Goal: Task Accomplishment & Management: Complete application form

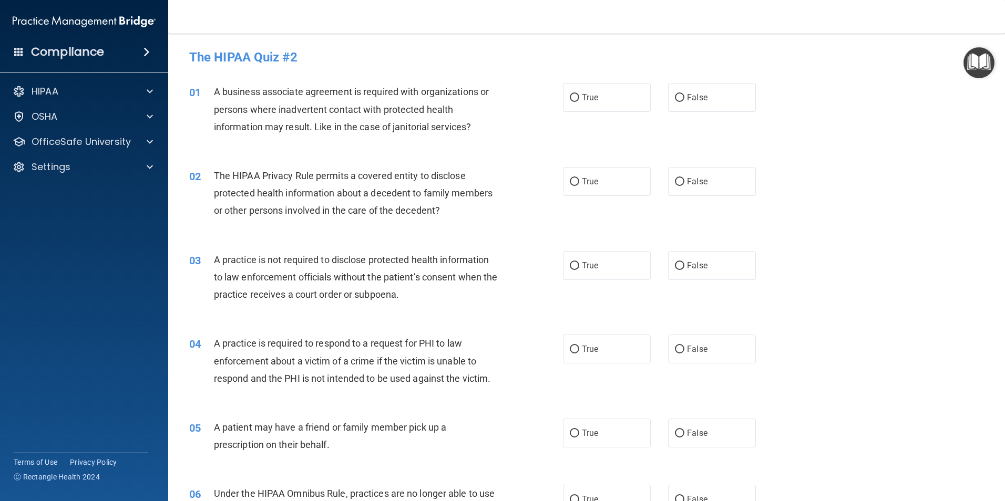
click at [357, 135] on div "A business associate agreement is required with organizations or persons where …" at bounding box center [360, 109] width 292 height 53
click at [103, 90] on div "HIPAA" at bounding box center [70, 91] width 130 height 13
click at [91, 117] on p "Documents and Policies" at bounding box center [78, 116] width 143 height 11
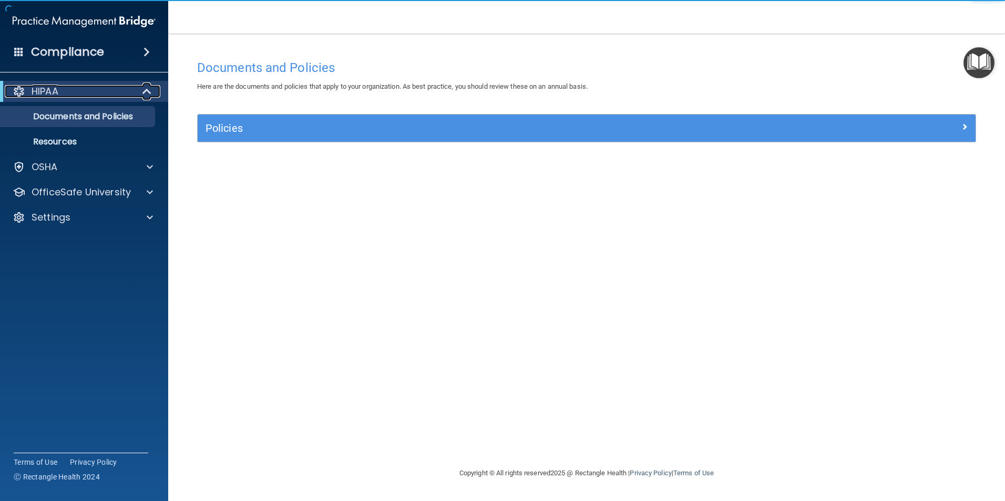
click at [150, 91] on span at bounding box center [147, 91] width 9 height 13
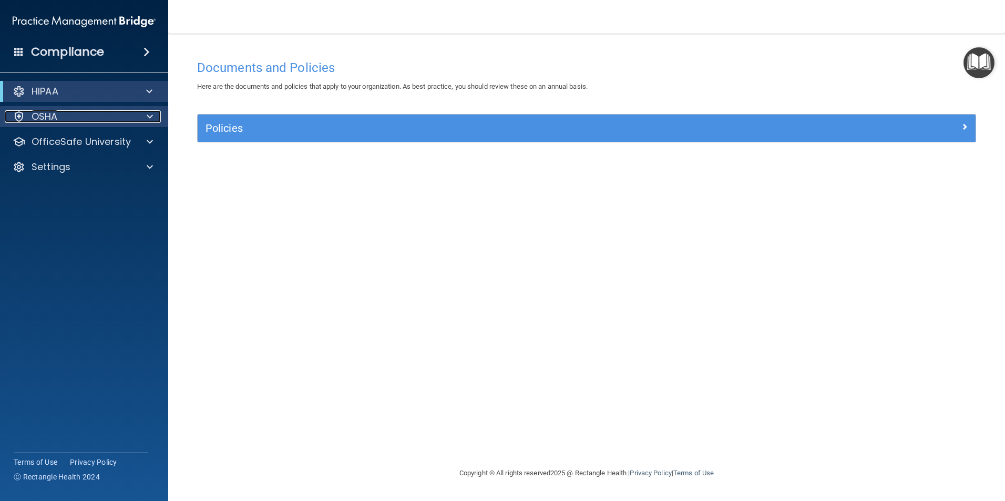
click at [106, 112] on div "OSHA" at bounding box center [70, 116] width 130 height 13
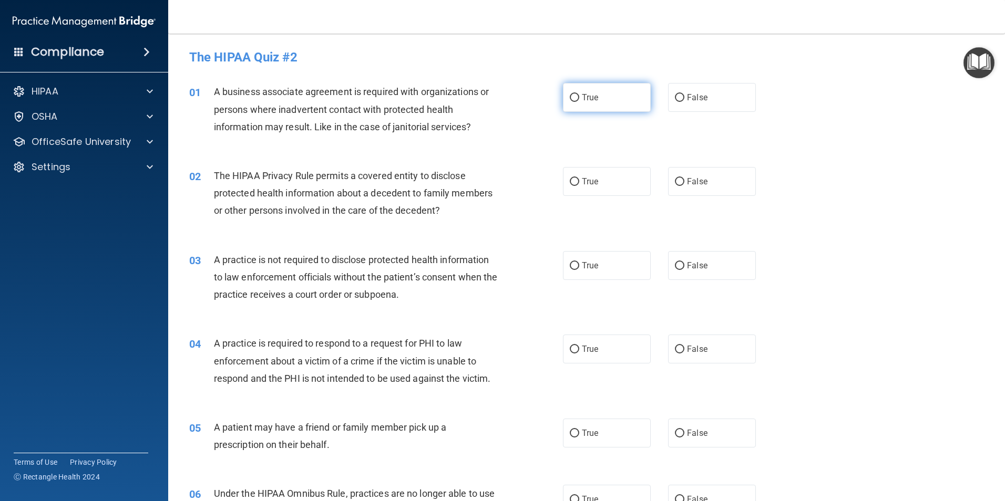
drag, startPoint x: 690, startPoint y: 100, endPoint x: 640, endPoint y: 111, distance: 51.5
click at [690, 100] on span "False" at bounding box center [697, 97] width 20 height 10
click at [684, 100] on input "False" at bounding box center [679, 98] width 9 height 8
radio input "true"
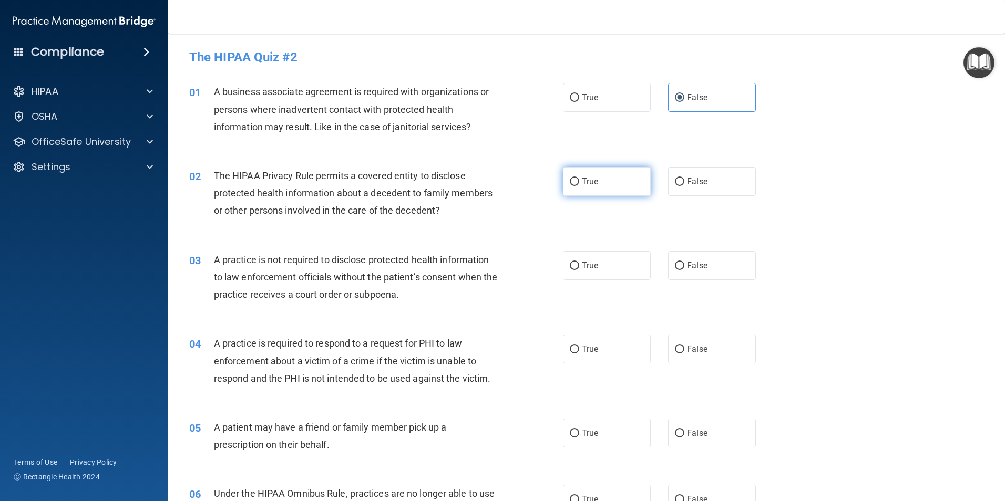
click at [575, 186] on input "True" at bounding box center [574, 182] width 9 height 8
radio input "true"
drag, startPoint x: 687, startPoint y: 259, endPoint x: 604, endPoint y: 281, distance: 85.9
click at [687, 260] on label "False" at bounding box center [712, 265] width 88 height 29
click at [684, 262] on input "False" at bounding box center [679, 266] width 9 height 8
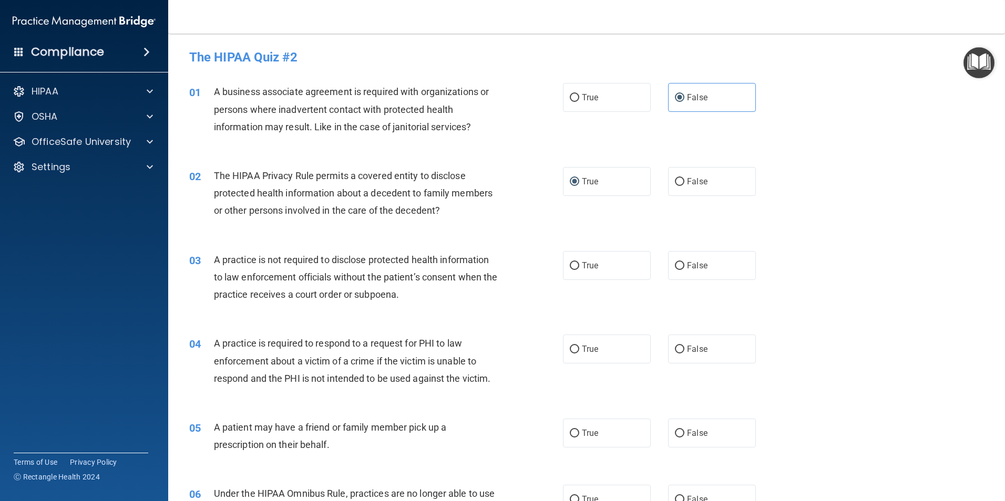
radio input "true"
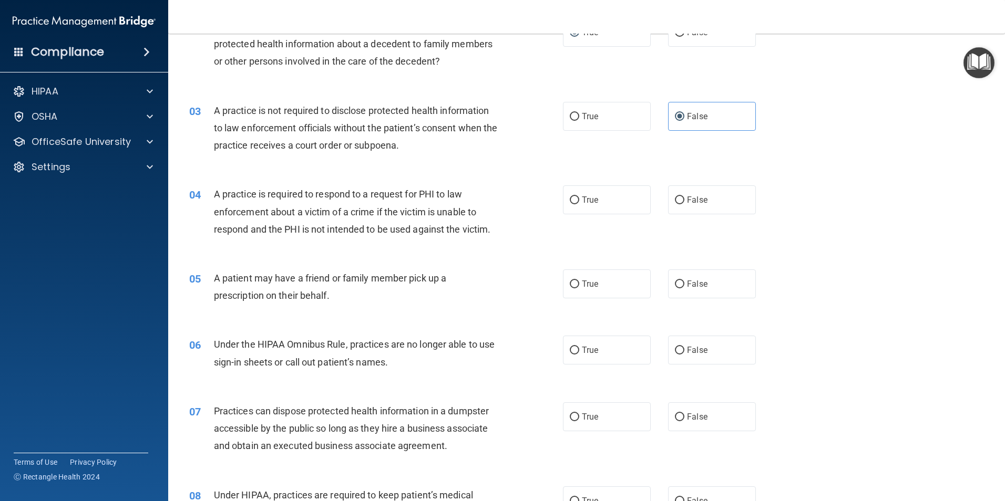
scroll to position [158, 0]
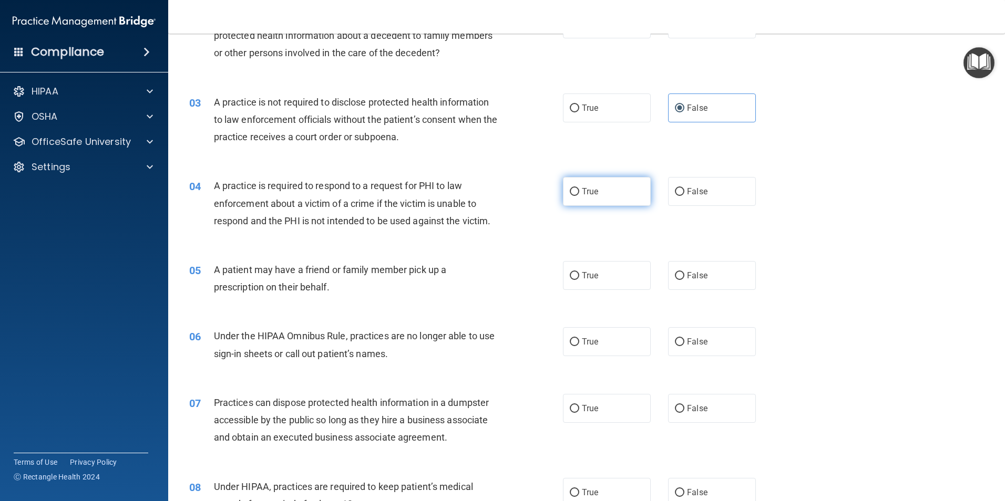
click at [592, 200] on label "True" at bounding box center [607, 191] width 88 height 29
click at [606, 276] on label "True" at bounding box center [607, 275] width 88 height 29
click at [579, 276] on input "True" at bounding box center [574, 276] width 9 height 8
radio input "true"
click at [590, 202] on label "True" at bounding box center [607, 191] width 88 height 29
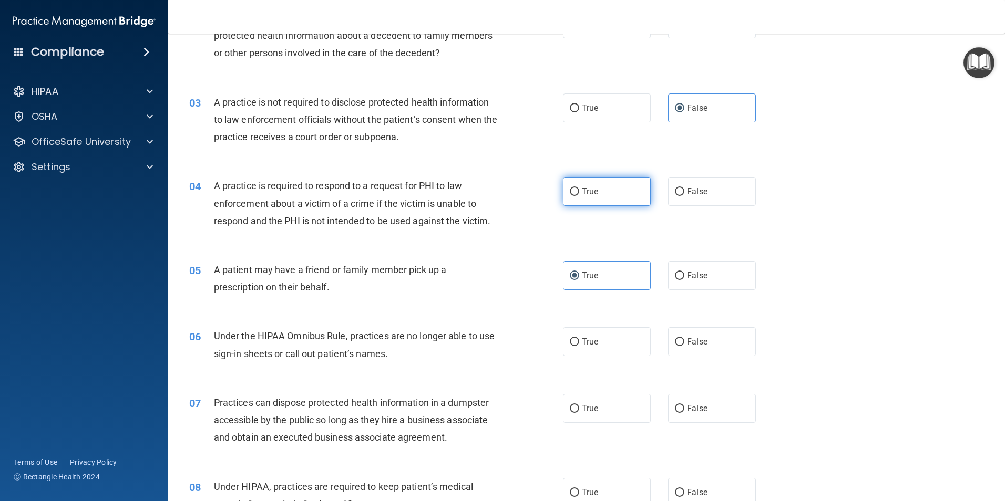
click at [579, 196] on input "True" at bounding box center [574, 192] width 9 height 8
radio input "true"
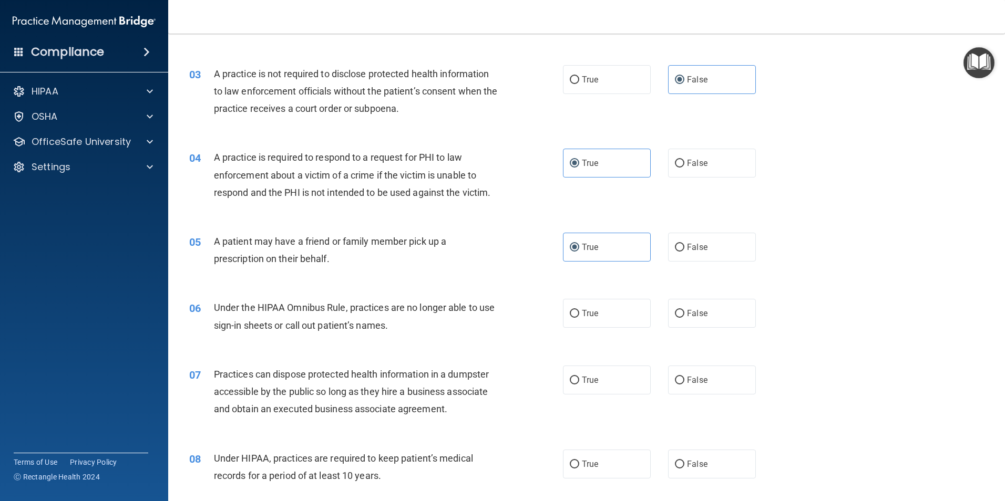
scroll to position [263, 0]
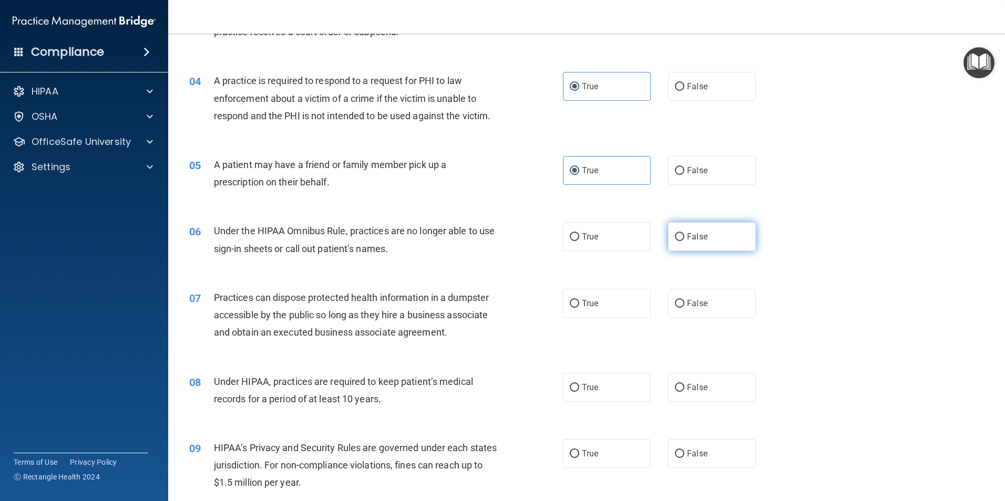
click at [680, 235] on label "False" at bounding box center [712, 236] width 88 height 29
click at [680, 235] on input "False" at bounding box center [679, 237] width 9 height 8
radio input "true"
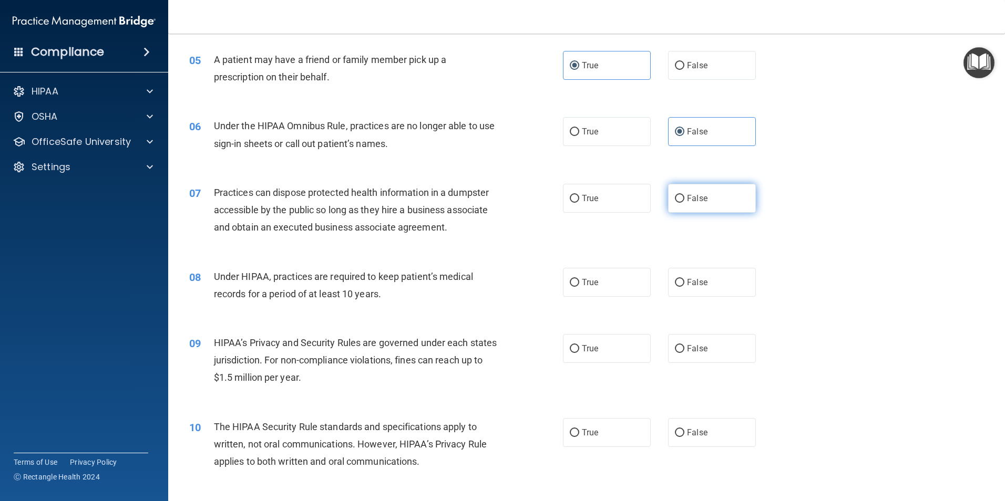
click at [681, 202] on label "False" at bounding box center [712, 198] width 88 height 29
click at [681, 202] on input "False" at bounding box center [679, 199] width 9 height 8
radio input "true"
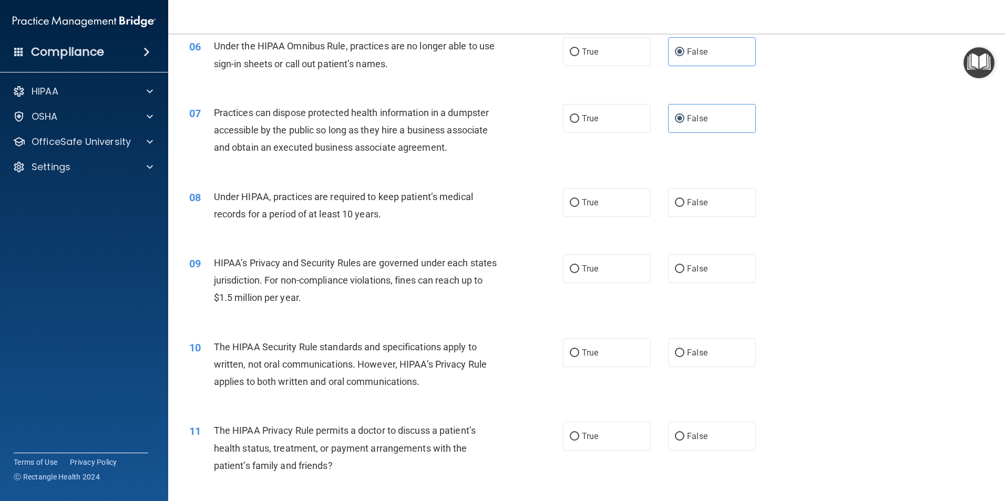
scroll to position [473, 0]
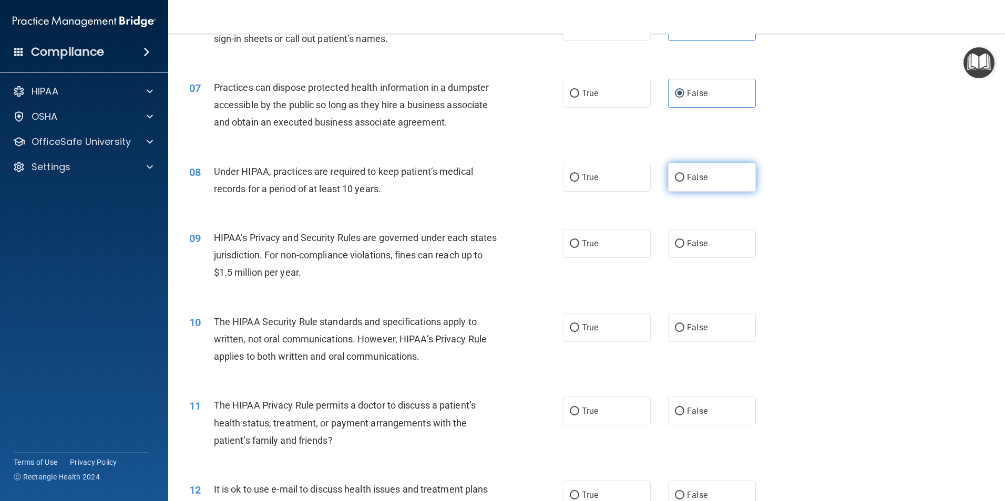
click at [692, 178] on span "False" at bounding box center [697, 177] width 20 height 10
click at [684, 178] on input "False" at bounding box center [679, 178] width 9 height 8
radio input "true"
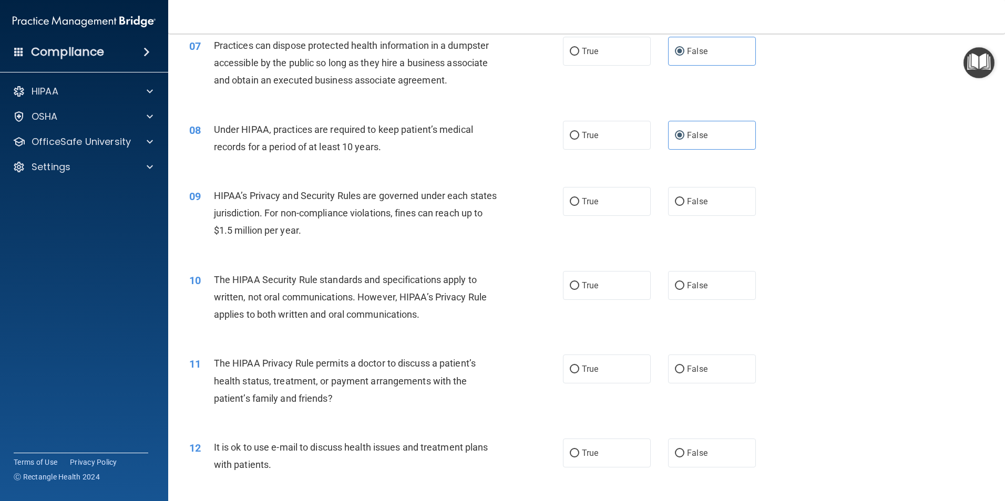
scroll to position [578, 0]
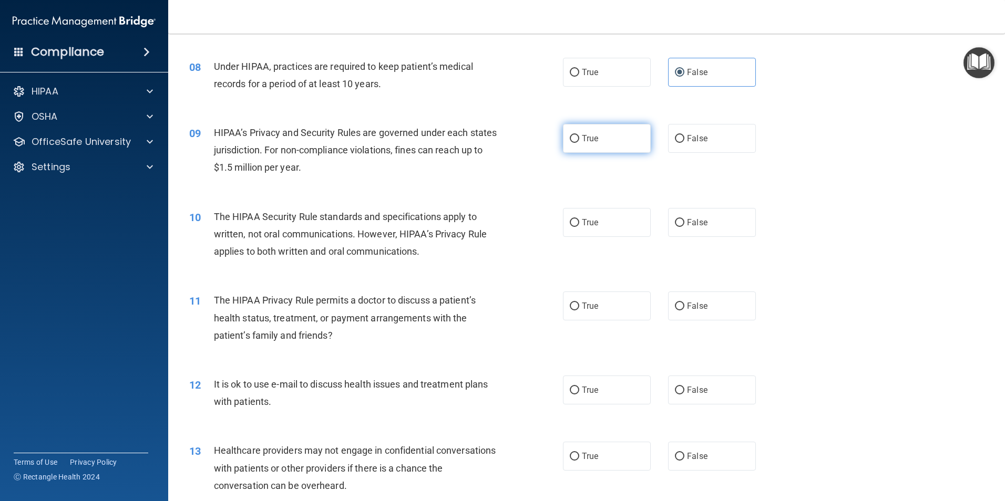
click at [589, 139] on span "True" at bounding box center [590, 138] width 16 height 10
click at [579, 139] on input "True" at bounding box center [574, 139] width 9 height 8
radio input "true"
click at [685, 230] on label "False" at bounding box center [712, 222] width 88 height 29
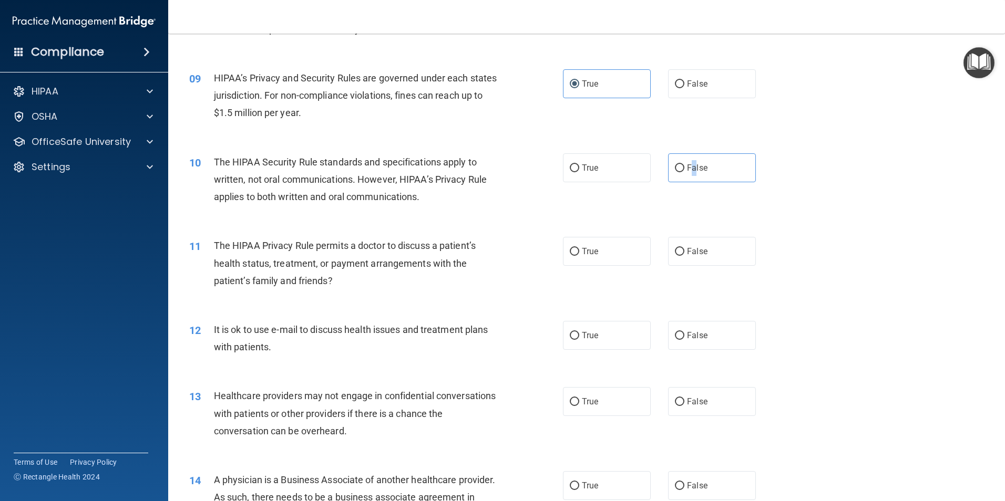
scroll to position [683, 0]
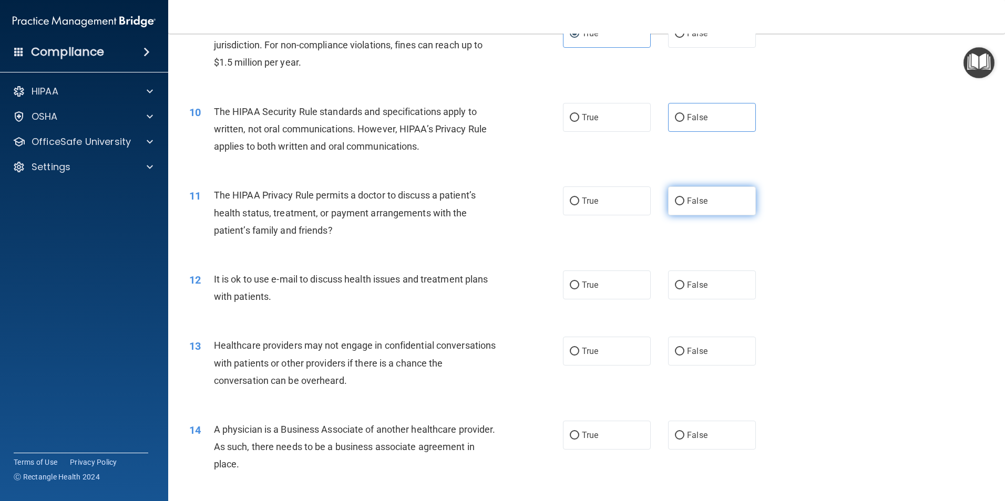
click at [686, 206] on label "False" at bounding box center [712, 201] width 88 height 29
click at [684, 205] on input "False" at bounding box center [679, 202] width 9 height 8
radio input "true"
click at [697, 119] on span "False" at bounding box center [697, 117] width 20 height 10
click at [684, 119] on input "False" at bounding box center [679, 118] width 9 height 8
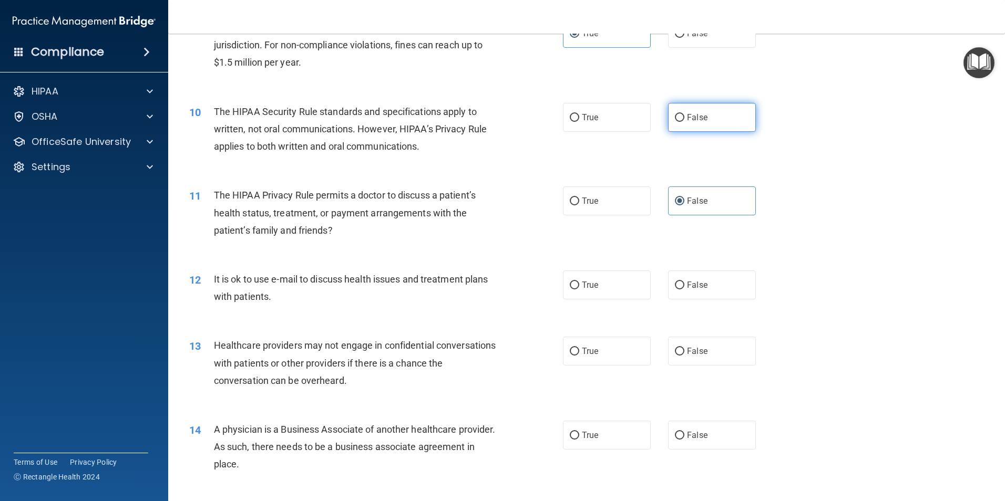
radio input "true"
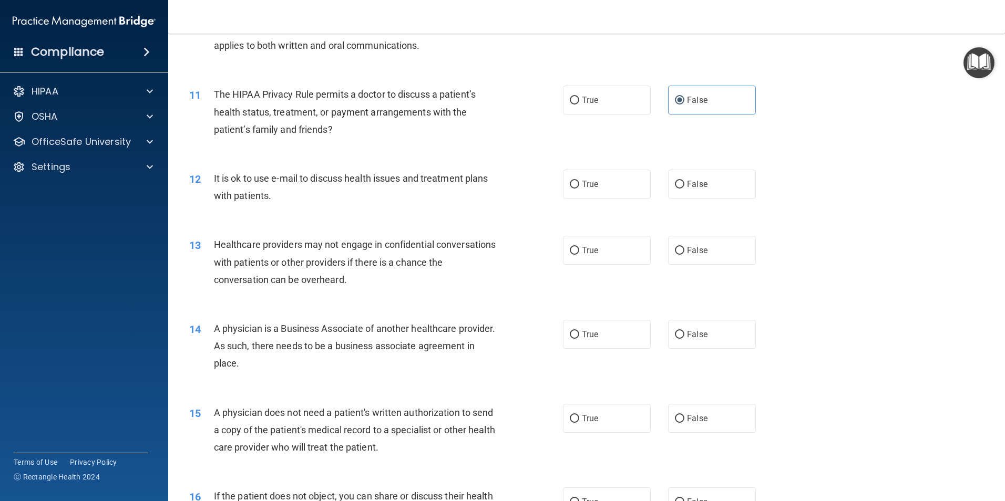
scroll to position [788, 0]
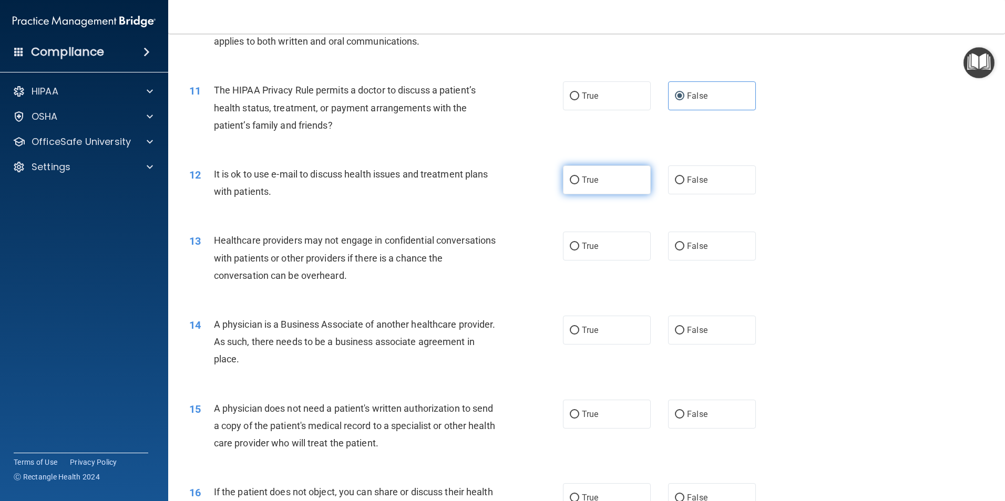
click at [590, 179] on span "True" at bounding box center [590, 180] width 16 height 10
click at [579, 179] on input "True" at bounding box center [574, 181] width 9 height 8
radio input "true"
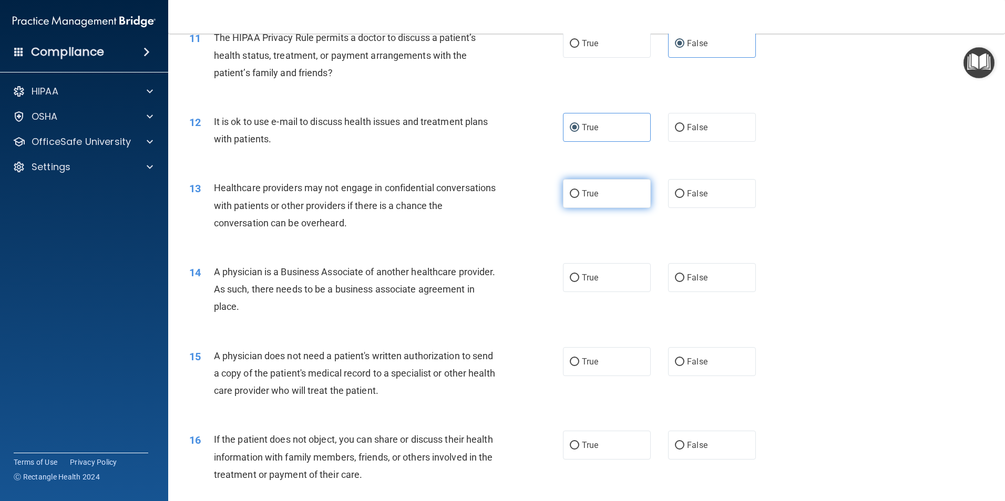
click at [623, 196] on label "True" at bounding box center [607, 193] width 88 height 29
click at [579, 196] on input "True" at bounding box center [574, 194] width 9 height 8
radio input "true"
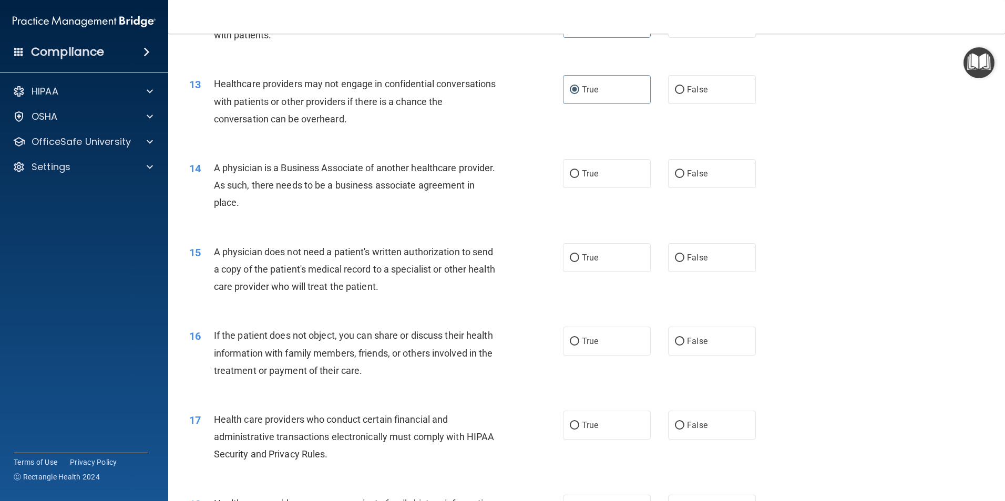
scroll to position [946, 0]
click at [577, 176] on label "True" at bounding box center [607, 172] width 88 height 29
click at [577, 176] on input "True" at bounding box center [574, 173] width 9 height 8
radio input "true"
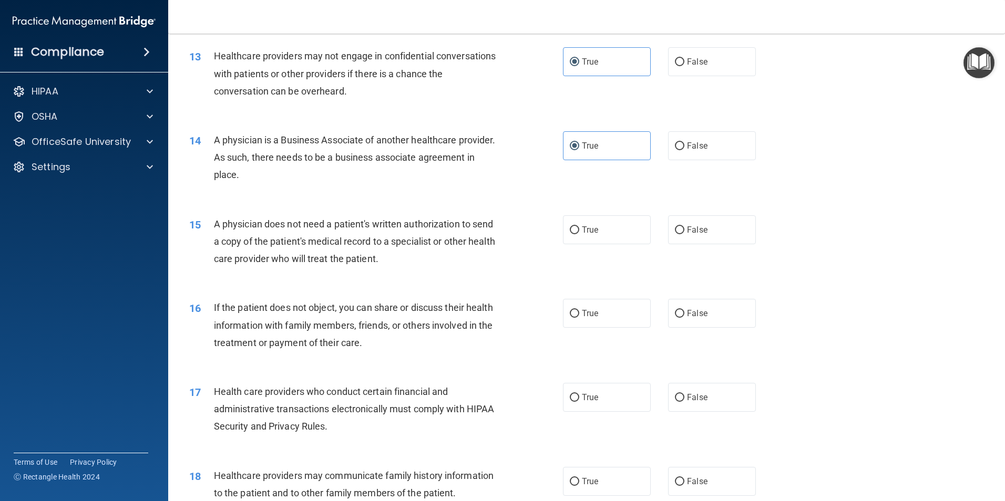
scroll to position [999, 0]
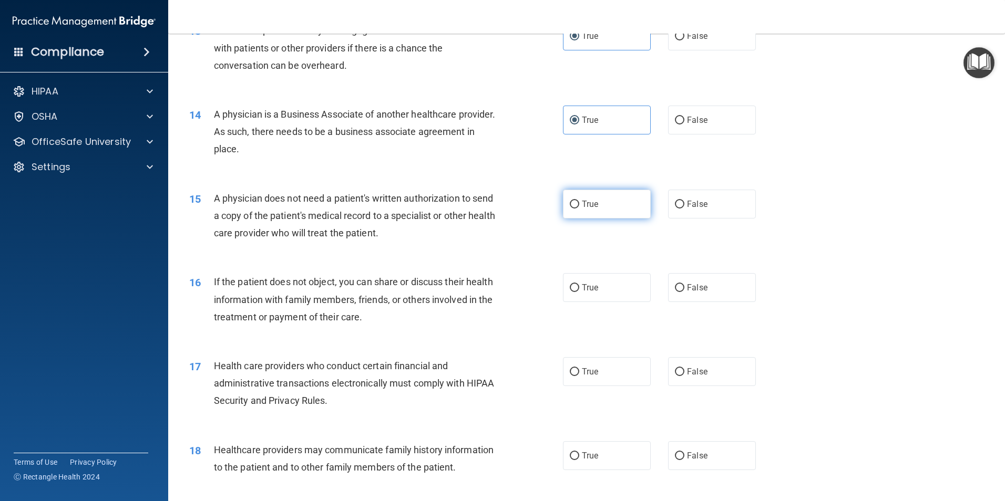
click at [587, 205] on span "True" at bounding box center [590, 204] width 16 height 10
click at [579, 205] on input "True" at bounding box center [574, 205] width 9 height 8
radio input "true"
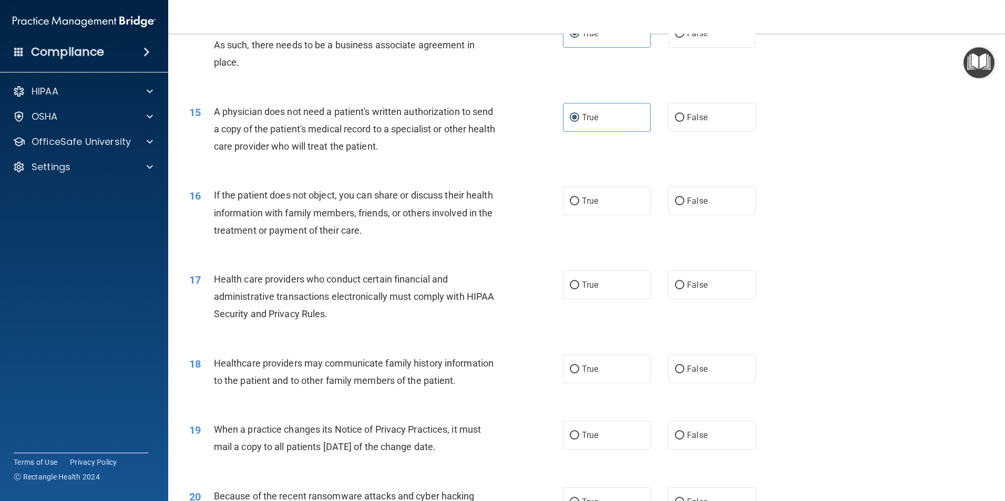
scroll to position [1104, 0]
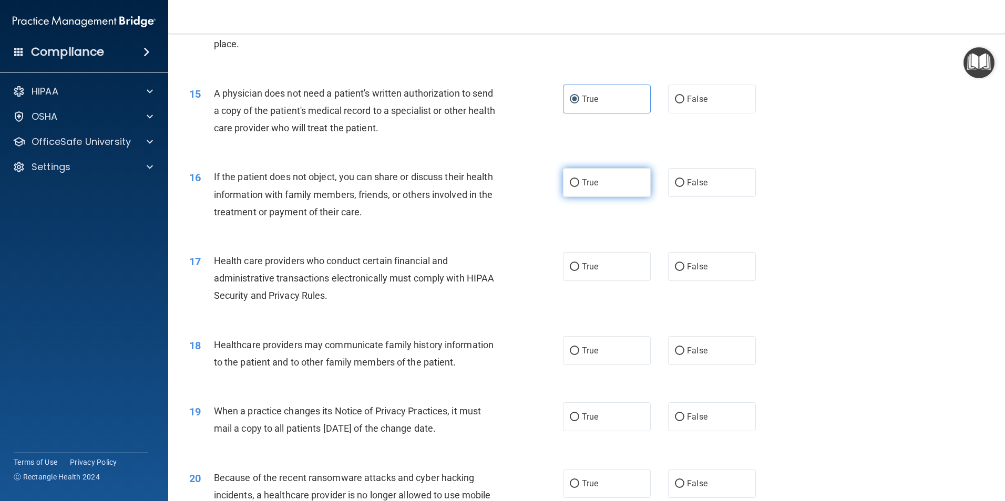
drag, startPoint x: 586, startPoint y: 187, endPoint x: 580, endPoint y: 189, distance: 6.8
click at [580, 189] on label "True" at bounding box center [607, 182] width 88 height 29
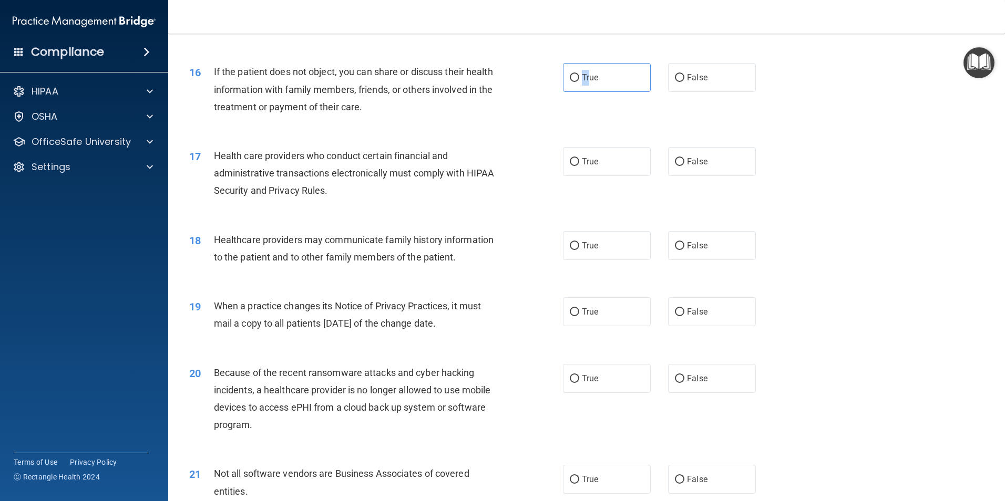
scroll to position [1156, 0]
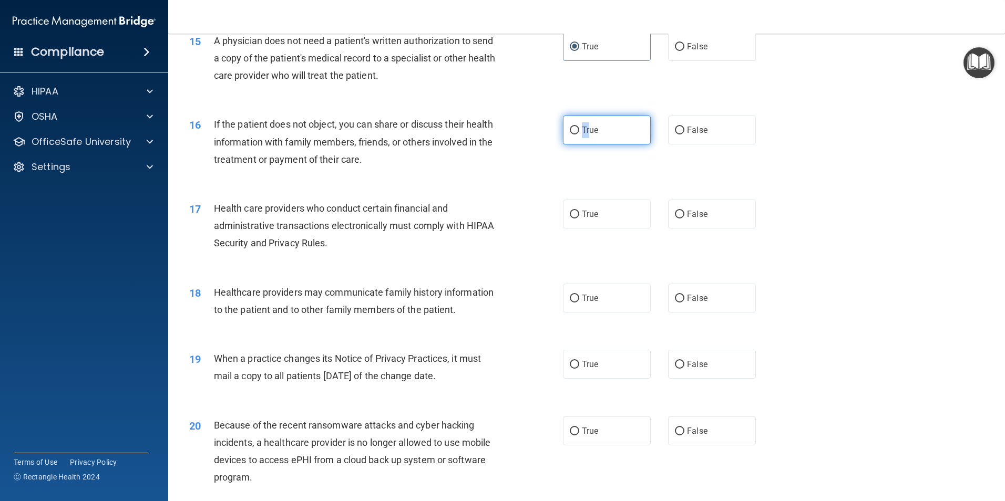
drag, startPoint x: 582, startPoint y: 133, endPoint x: 573, endPoint y: 140, distance: 10.5
click at [582, 133] on span "True" at bounding box center [590, 130] width 16 height 10
click at [579, 133] on input "True" at bounding box center [574, 131] width 9 height 8
radio input "true"
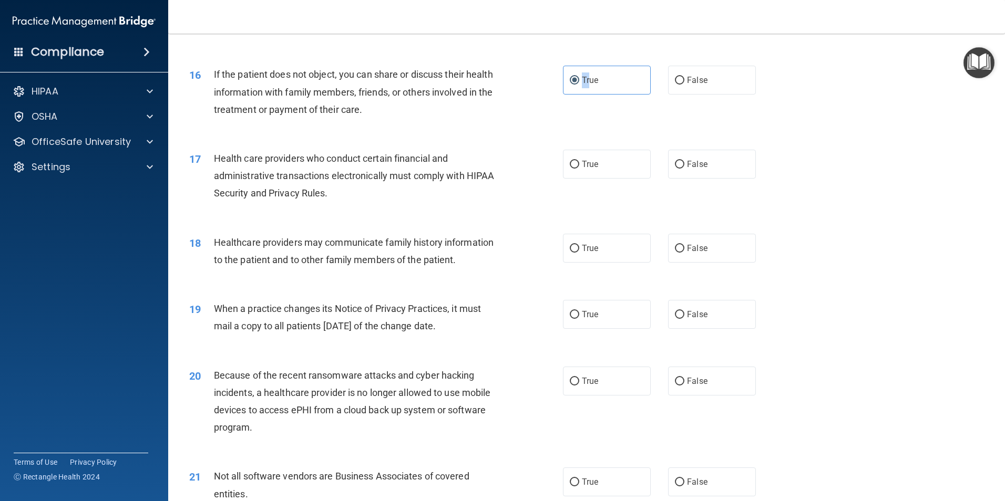
scroll to position [1261, 0]
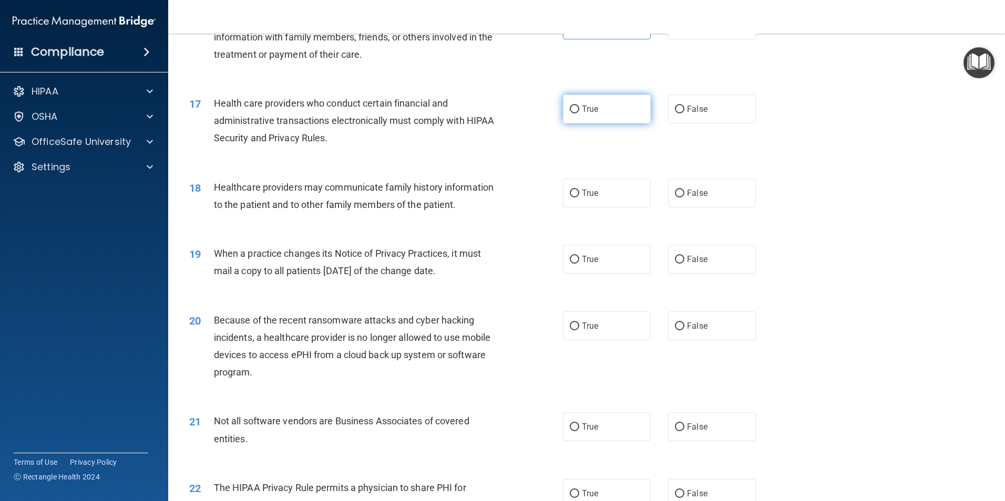
click at [605, 107] on label "True" at bounding box center [607, 109] width 88 height 29
click at [579, 107] on input "True" at bounding box center [574, 110] width 9 height 8
radio input "true"
click at [580, 182] on label "True" at bounding box center [607, 193] width 88 height 29
click at [579, 190] on input "True" at bounding box center [574, 194] width 9 height 8
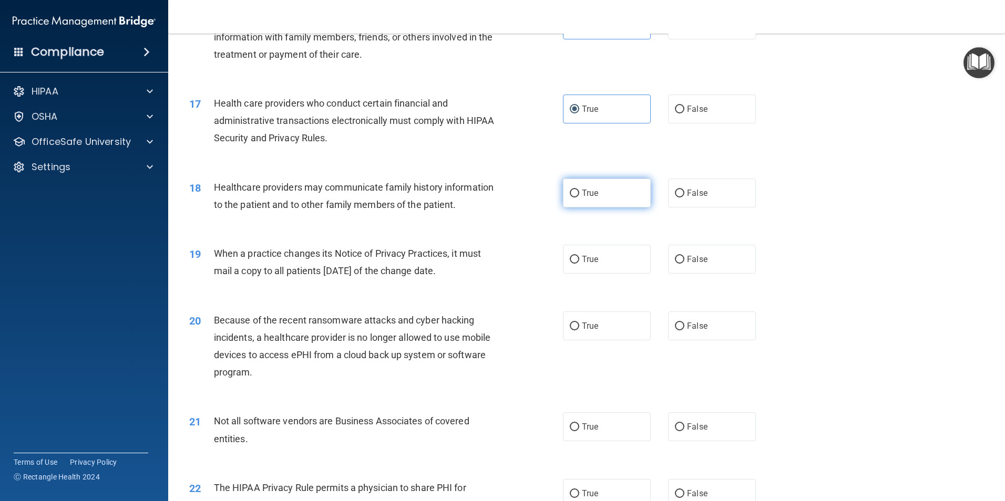
radio input "true"
drag, startPoint x: 489, startPoint y: 275, endPoint x: 214, endPoint y: 253, distance: 275.7
click at [214, 253] on div "When a practice changes its Notice of Privacy Practices, it must mail a copy to…" at bounding box center [360, 262] width 292 height 35
click at [709, 271] on label "False" at bounding box center [712, 259] width 88 height 29
click at [684, 264] on input "False" at bounding box center [679, 260] width 9 height 8
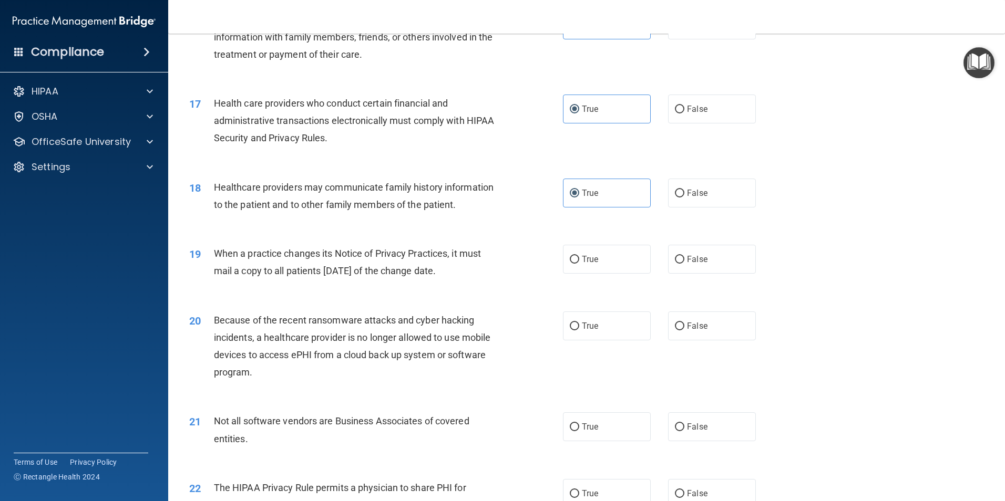
radio input "true"
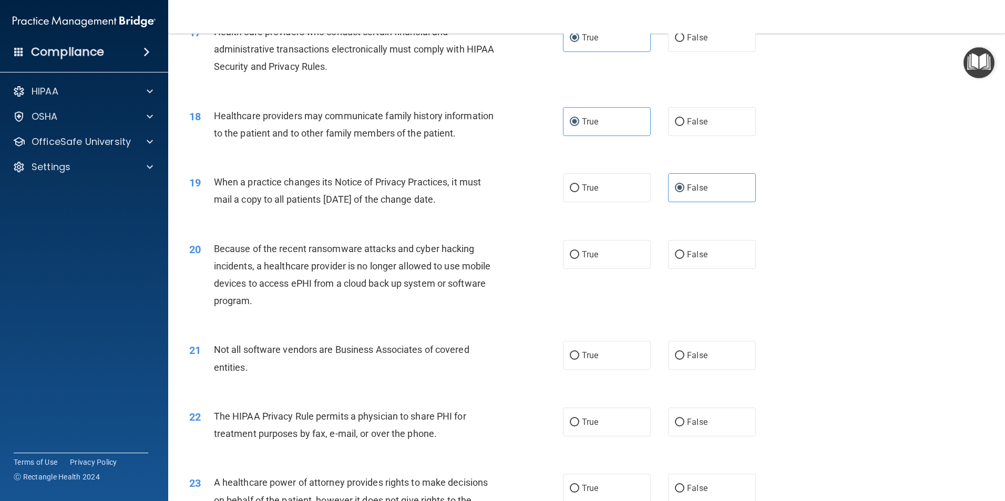
scroll to position [1419, 0]
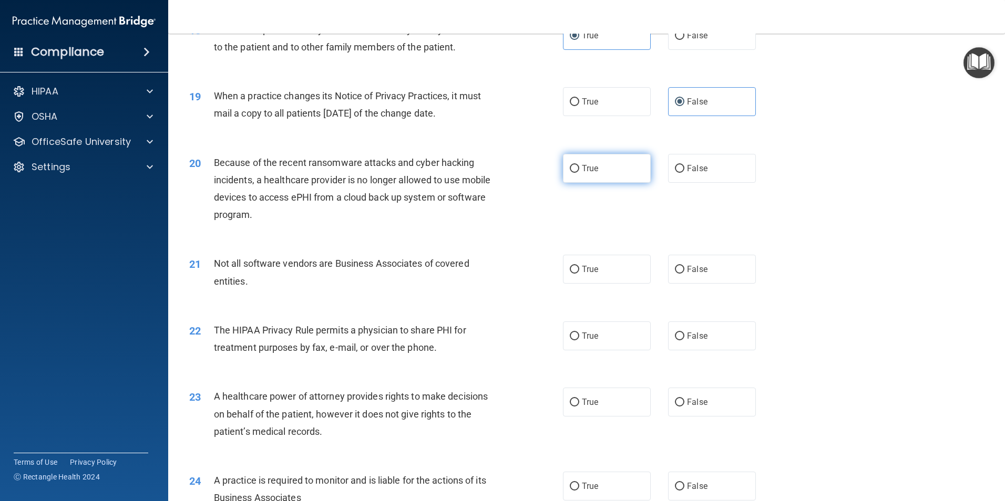
click at [571, 169] on input "True" at bounding box center [574, 169] width 9 height 8
radio input "true"
click at [575, 270] on input "True" at bounding box center [574, 270] width 9 height 8
radio input "true"
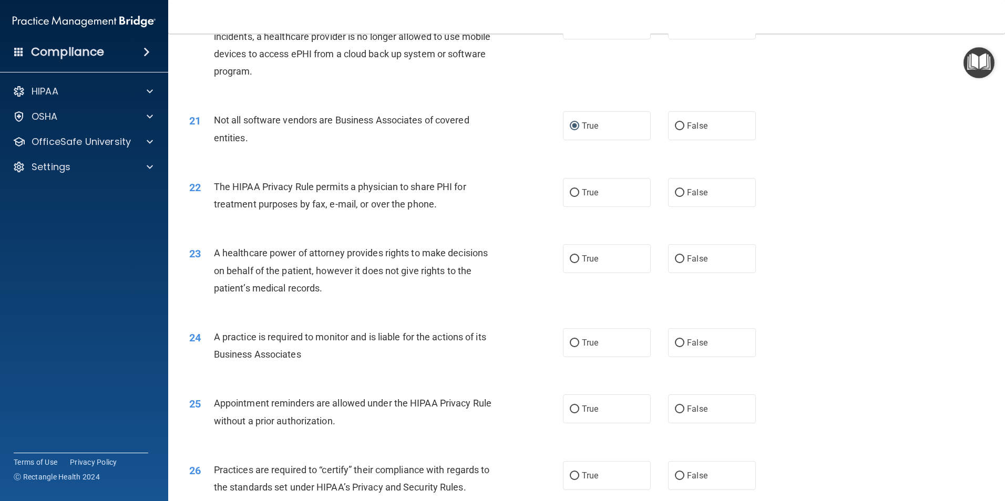
scroll to position [1577, 0]
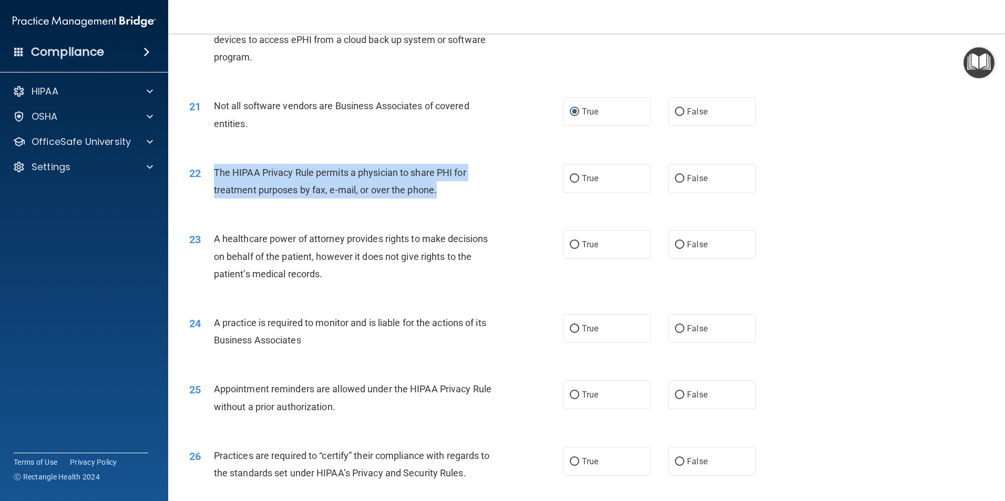
drag, startPoint x: 429, startPoint y: 194, endPoint x: 214, endPoint y: 172, distance: 215.6
click at [214, 172] on div "The HIPAA Privacy Rule permits a physician to share PHI for treatment purposes …" at bounding box center [360, 181] width 292 height 35
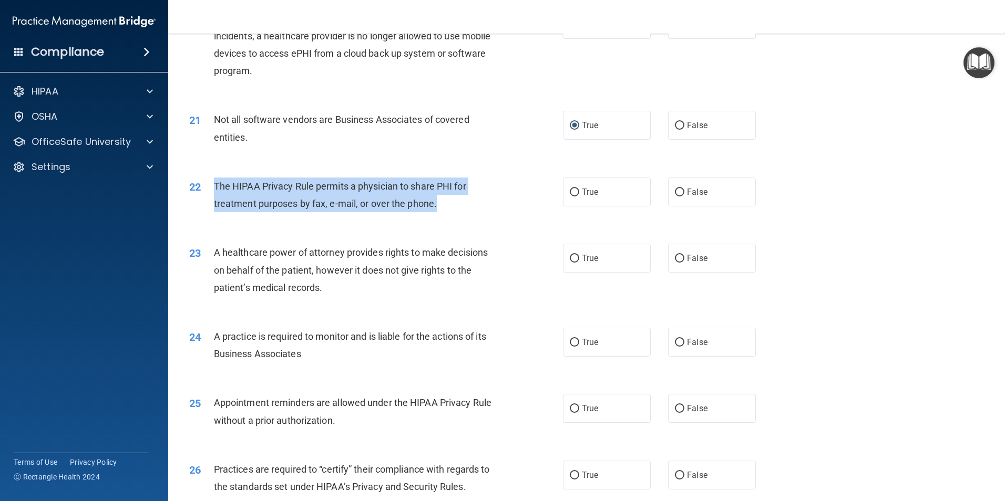
scroll to position [1524, 0]
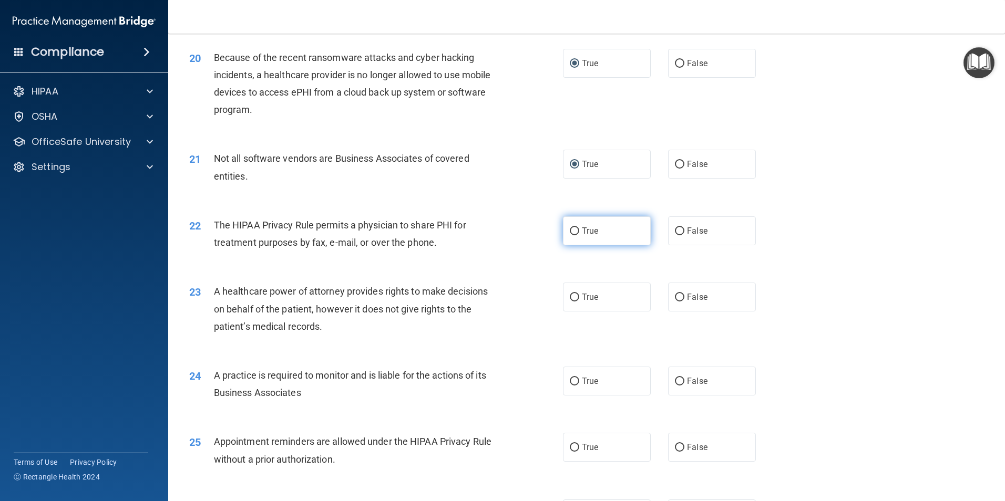
click at [583, 232] on span "True" at bounding box center [590, 231] width 16 height 10
click at [579, 232] on input "True" at bounding box center [574, 232] width 9 height 8
radio input "true"
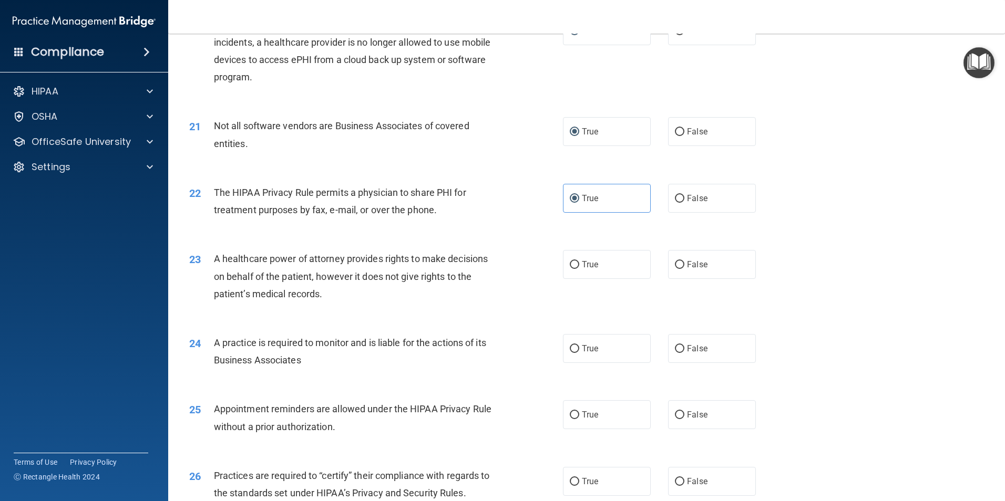
scroll to position [1682, 0]
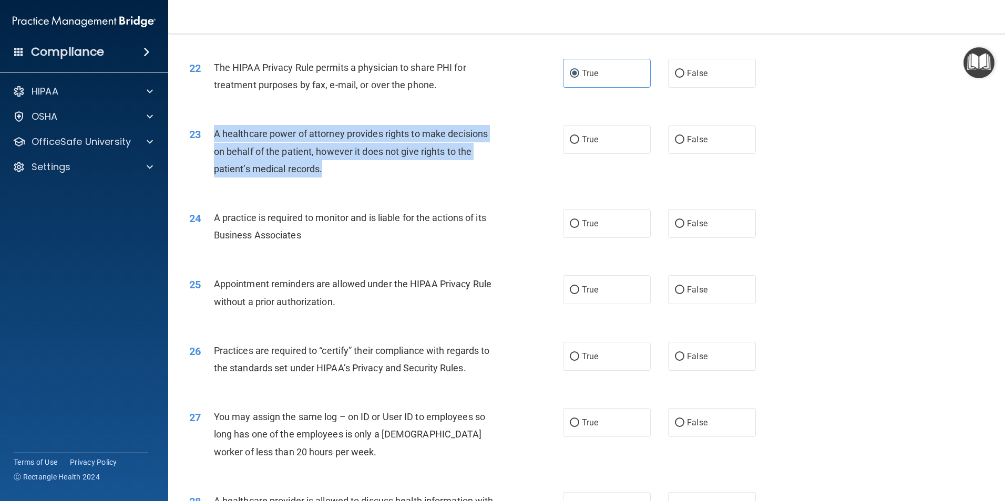
drag, startPoint x: 330, startPoint y: 164, endPoint x: 215, endPoint y: 138, distance: 117.5
click at [215, 138] on div "A healthcare power of attorney provides rights to make decisions on behalf of t…" at bounding box center [360, 151] width 292 height 53
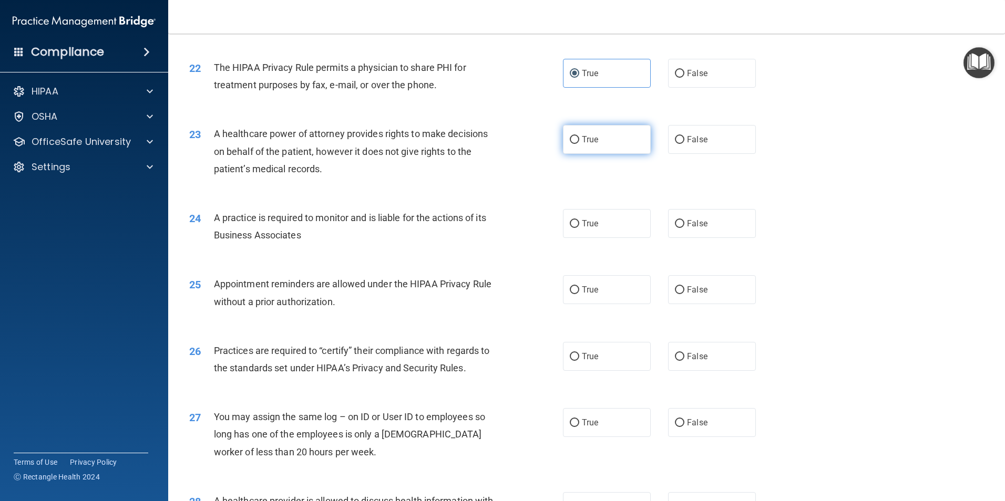
click at [574, 153] on label "True" at bounding box center [607, 139] width 88 height 29
click at [574, 144] on input "True" at bounding box center [574, 140] width 9 height 8
radio input "true"
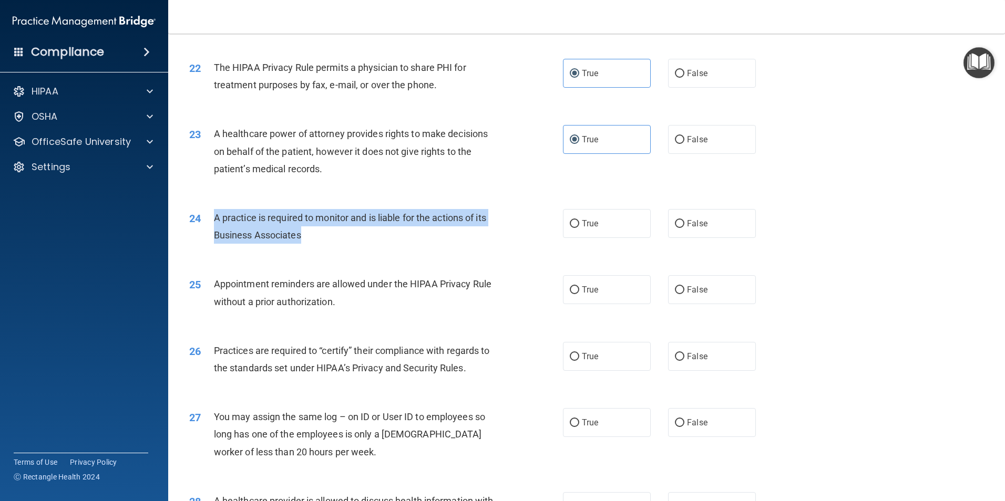
drag, startPoint x: 349, startPoint y: 236, endPoint x: 213, endPoint y: 217, distance: 138.0
click at [213, 217] on div "24 A practice is required to monitor and is liable for the actions of its Busin…" at bounding box center [375, 229] width 405 height 40
click at [675, 220] on input "False" at bounding box center [679, 224] width 9 height 8
radio input "true"
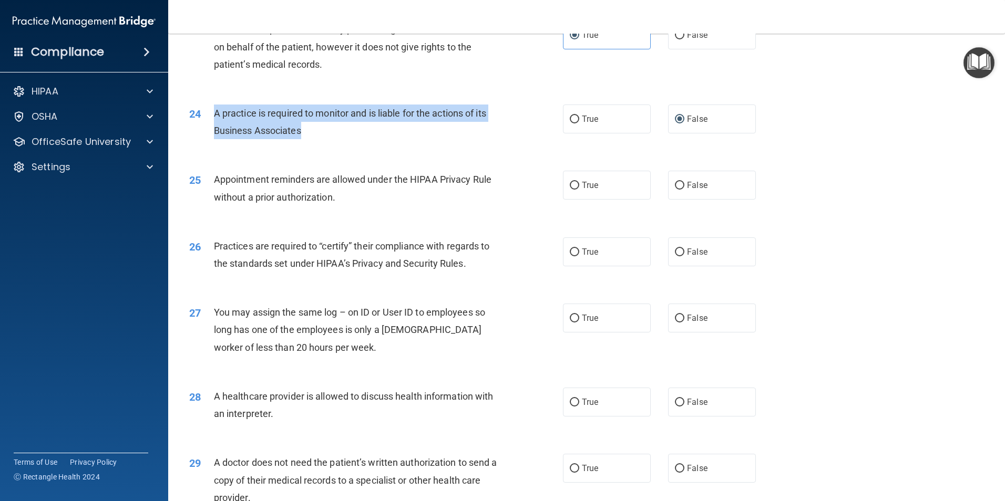
scroll to position [1787, 0]
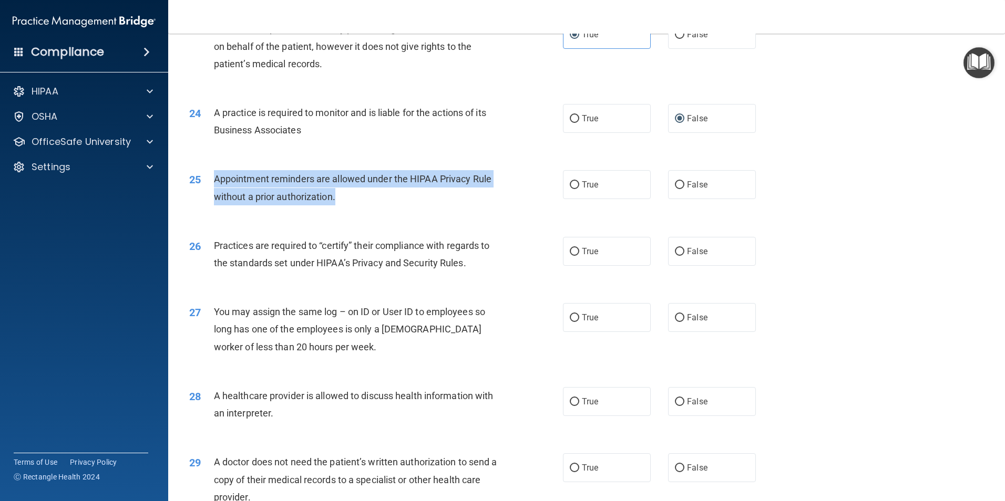
drag, startPoint x: 291, startPoint y: 194, endPoint x: 215, endPoint y: 182, distance: 76.2
click at [215, 182] on div "Appointment reminders are allowed under the HIPAA Privacy Rule without a prior …" at bounding box center [360, 187] width 292 height 35
drag, startPoint x: 215, startPoint y: 182, endPoint x: 233, endPoint y: 174, distance: 19.1
click at [233, 174] on span "Appointment reminders are allowed under the HIPAA Privacy Rule without a prior …" at bounding box center [352, 187] width 277 height 28
drag, startPoint x: 340, startPoint y: 201, endPoint x: 211, endPoint y: 175, distance: 131.3
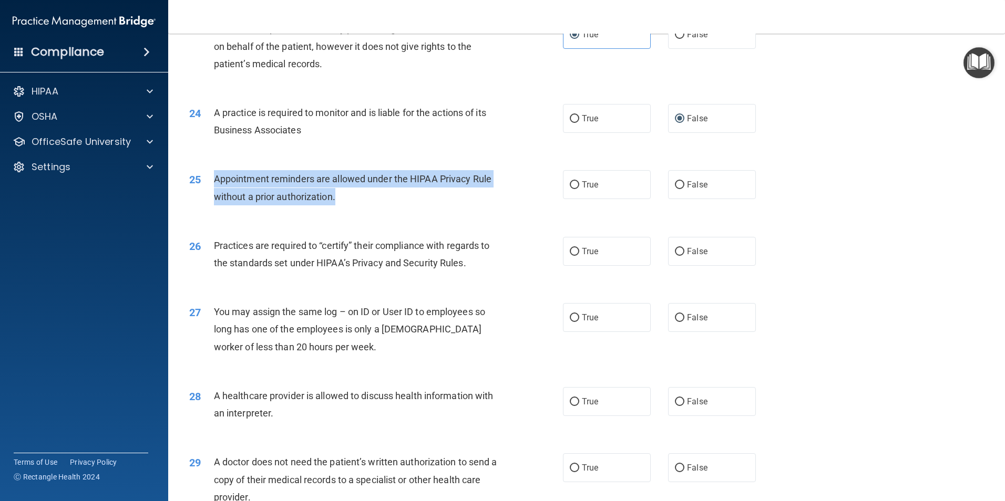
click at [211, 175] on div "25 Appointment reminders are allowed under the HIPAA Privacy Rule without a pri…" at bounding box center [375, 190] width 405 height 40
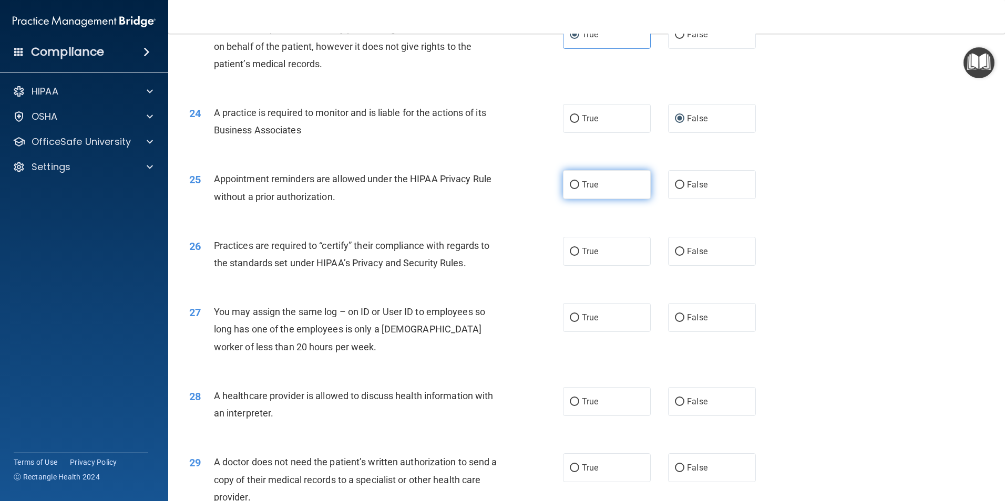
click at [615, 177] on label "True" at bounding box center [607, 184] width 88 height 29
click at [579, 181] on input "True" at bounding box center [574, 185] width 9 height 8
radio input "true"
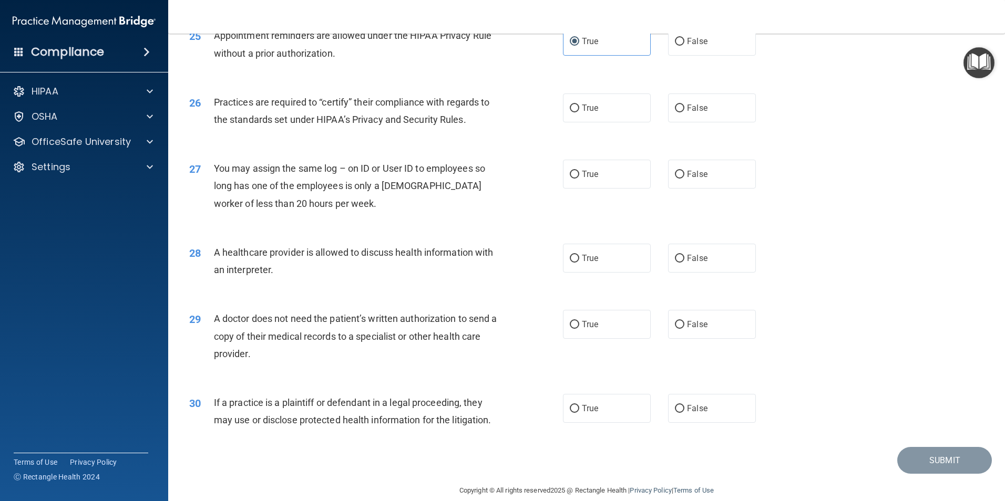
scroll to position [1945, 0]
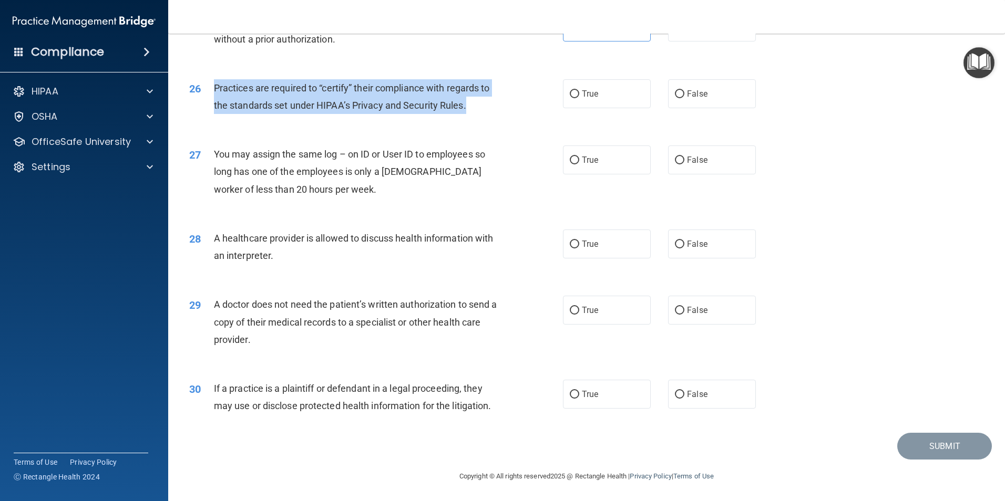
drag, startPoint x: 480, startPoint y: 104, endPoint x: 212, endPoint y: 89, distance: 268.5
click at [212, 89] on div "26 Practices are required to “certify” their compliance with regards to the sta…" at bounding box center [375, 99] width 405 height 40
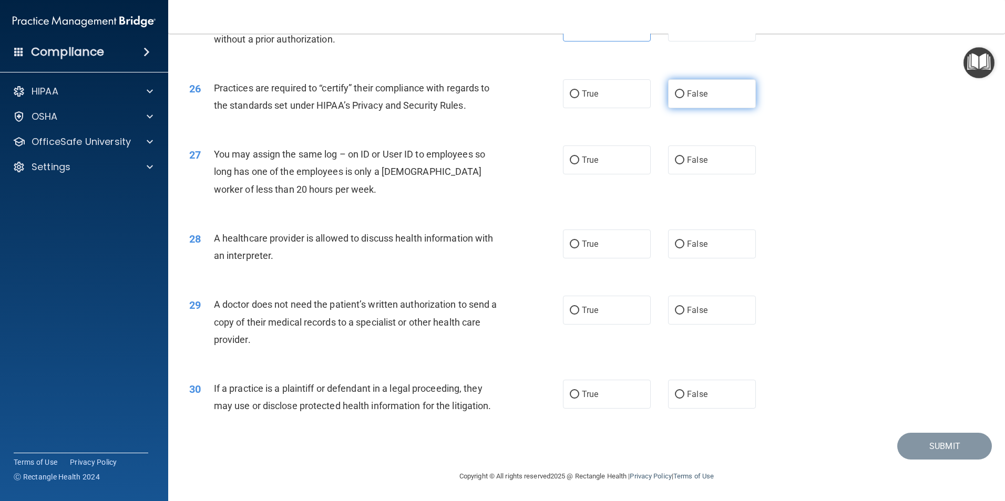
click at [668, 101] on label "False" at bounding box center [712, 93] width 88 height 29
click at [675, 98] on input "False" at bounding box center [679, 94] width 9 height 8
radio input "true"
drag, startPoint x: 500, startPoint y: 185, endPoint x: 330, endPoint y: 186, distance: 170.8
click at [330, 186] on div "27 You may assign the same log – on ID or User ID to employees so long has one …" at bounding box center [375, 175] width 405 height 58
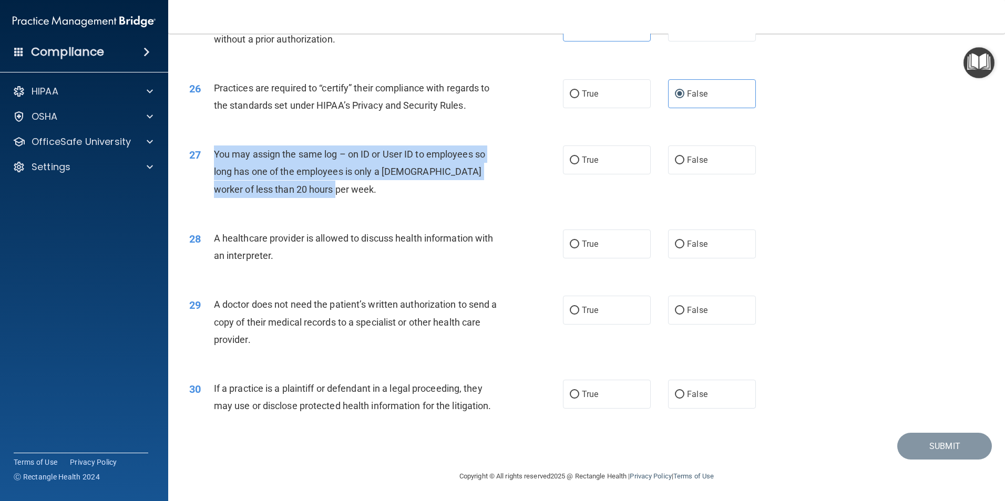
drag, startPoint x: 331, startPoint y: 193, endPoint x: 210, endPoint y: 147, distance: 129.6
click at [210, 147] on div "27 You may assign the same log – on ID or User ID to employees so long has one …" at bounding box center [375, 175] width 405 height 58
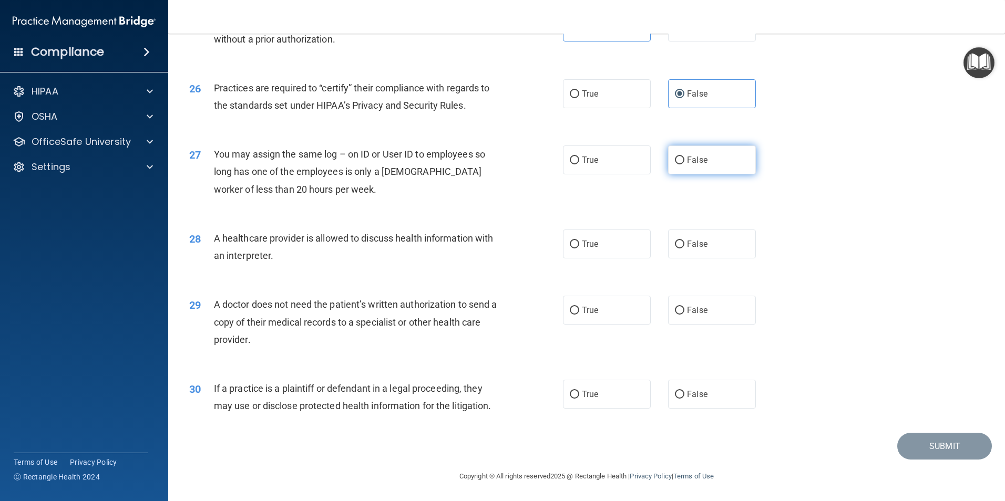
click at [668, 158] on label "False" at bounding box center [712, 160] width 88 height 29
click at [675, 158] on input "False" at bounding box center [679, 161] width 9 height 8
radio input "true"
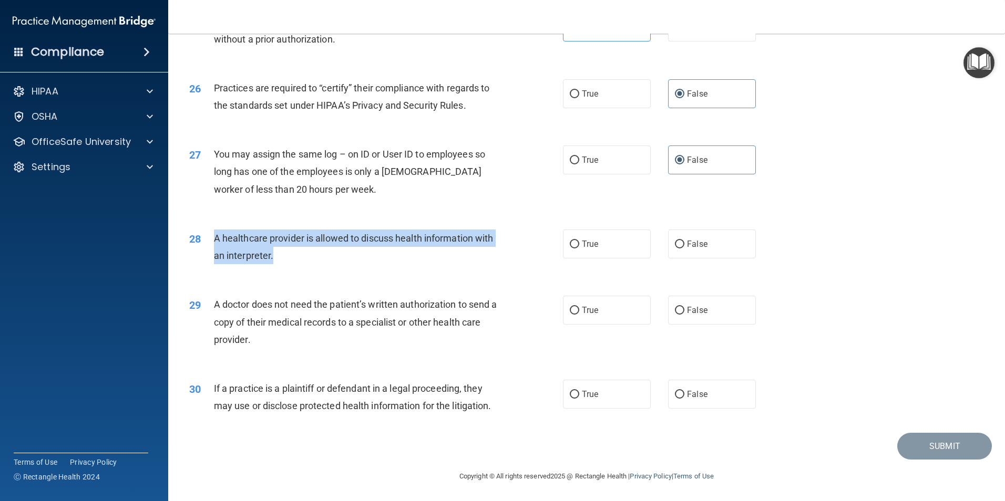
drag, startPoint x: 292, startPoint y: 256, endPoint x: 205, endPoint y: 233, distance: 89.6
click at [205, 233] on div "28 A healthcare provider is allowed to discuss health information with an inter…" at bounding box center [375, 250] width 405 height 40
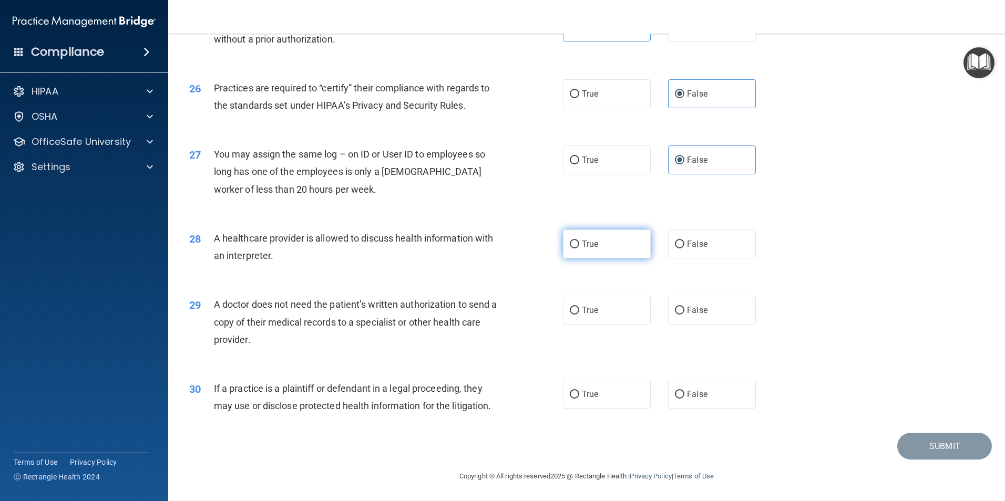
click at [584, 249] on label "True" at bounding box center [607, 244] width 88 height 29
click at [579, 249] on input "True" at bounding box center [574, 245] width 9 height 8
radio input "true"
click at [626, 314] on label "True" at bounding box center [607, 309] width 88 height 29
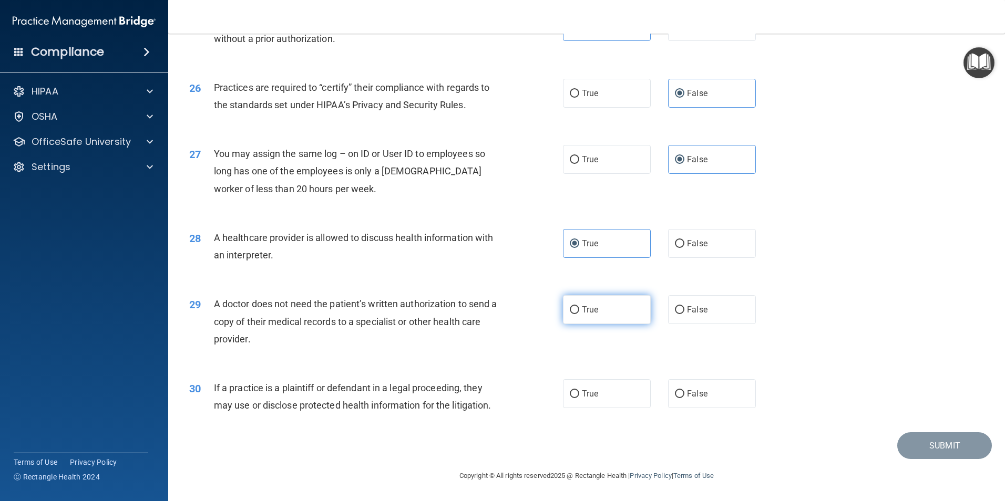
click at [579, 314] on input "True" at bounding box center [574, 310] width 9 height 8
radio input "true"
click at [590, 385] on label "True" at bounding box center [607, 393] width 88 height 29
drag, startPoint x: 590, startPoint y: 385, endPoint x: 583, endPoint y: 405, distance: 20.8
click at [582, 405] on label "True" at bounding box center [607, 393] width 88 height 29
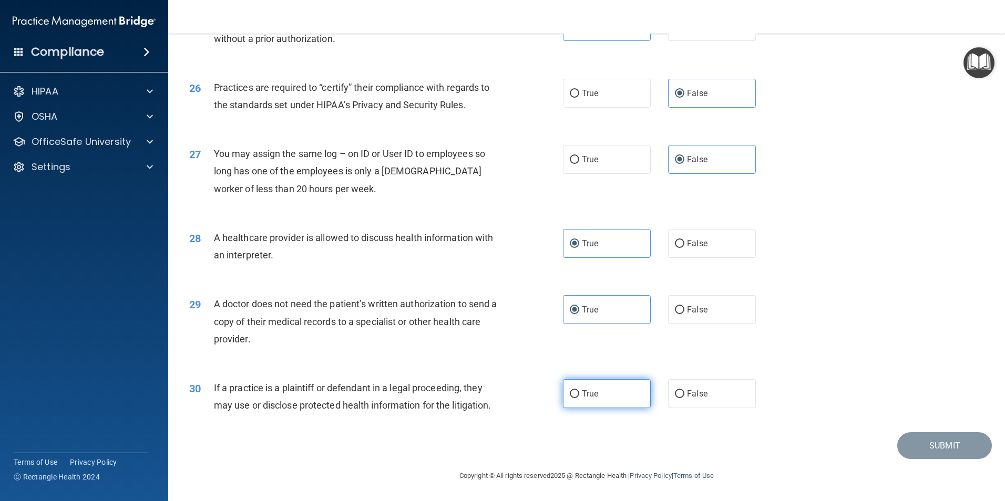
click at [579, 398] on input "True" at bounding box center [574, 394] width 9 height 8
radio input "true"
click at [928, 436] on button "Submit" at bounding box center [944, 446] width 95 height 27
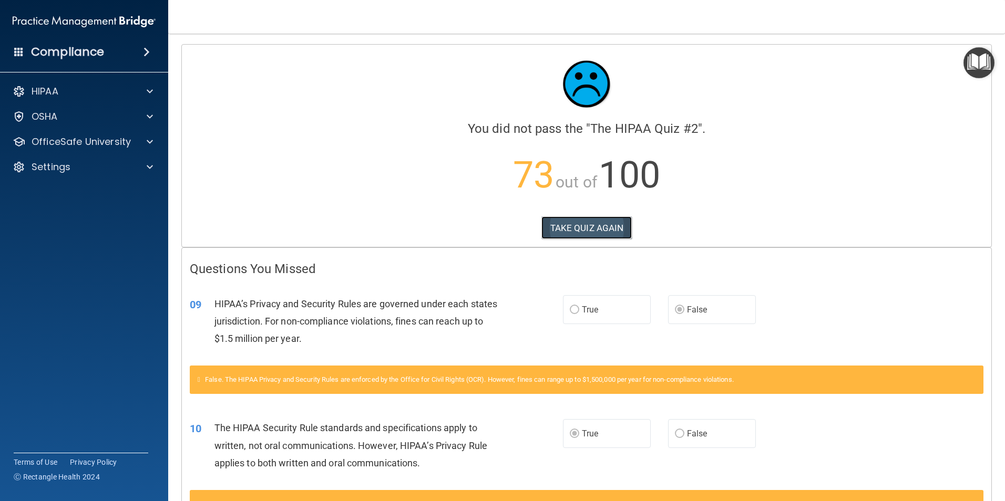
click at [584, 225] on button "TAKE QUIZ AGAIN" at bounding box center [586, 228] width 91 height 23
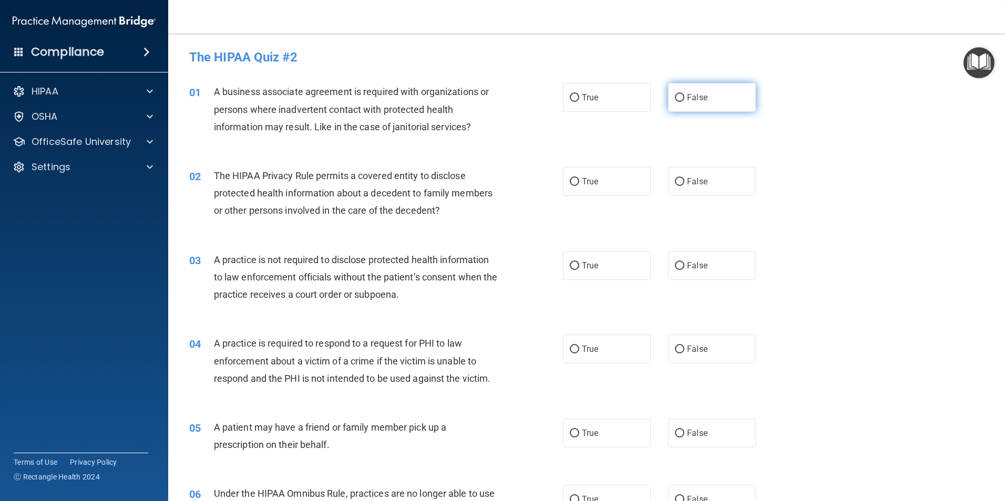
click at [678, 101] on input "False" at bounding box center [679, 98] width 9 height 8
radio input "true"
click at [589, 190] on label "True" at bounding box center [607, 181] width 88 height 29
click at [579, 186] on input "True" at bounding box center [574, 182] width 9 height 8
radio input "true"
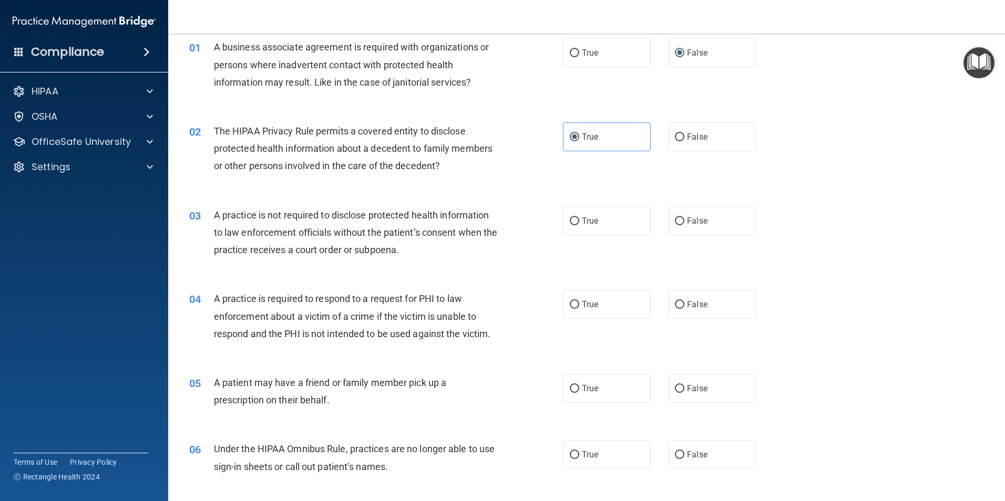
scroll to position [105, 0]
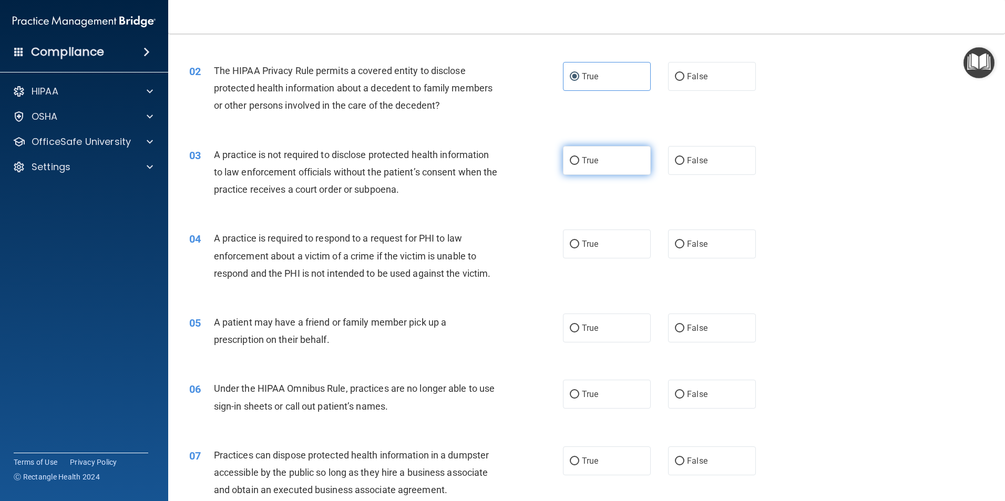
click at [597, 164] on label "True" at bounding box center [607, 160] width 88 height 29
click at [579, 164] on input "True" at bounding box center [574, 161] width 9 height 8
radio input "true"
click at [588, 250] on label "True" at bounding box center [607, 244] width 88 height 29
click at [579, 249] on input "True" at bounding box center [574, 245] width 9 height 8
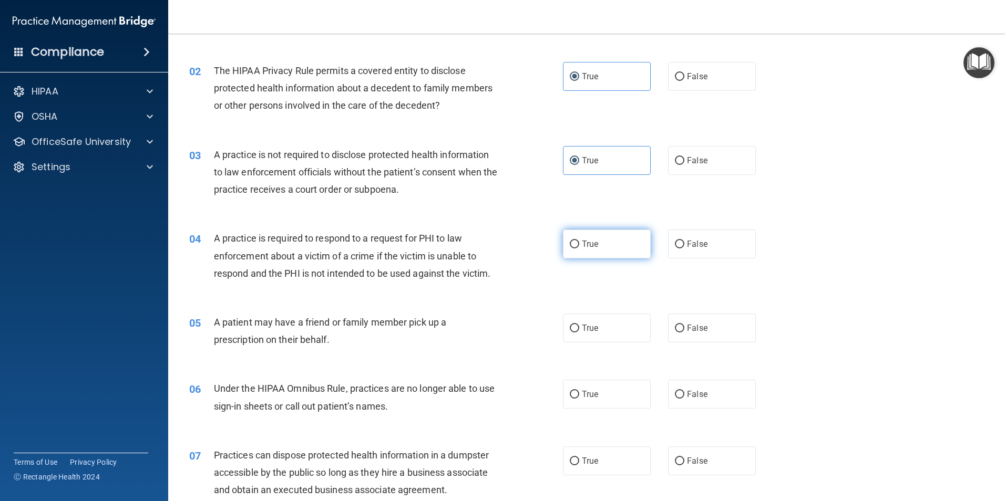
radio input "true"
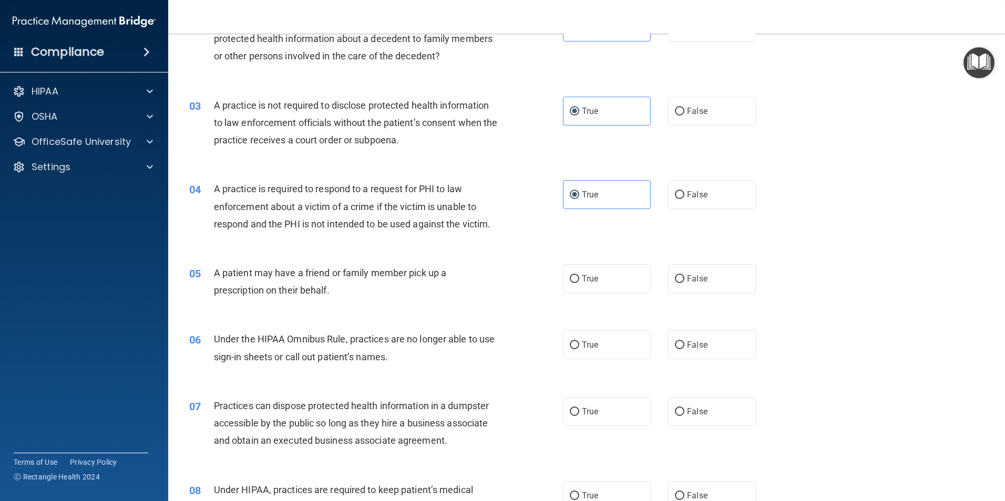
scroll to position [263, 0]
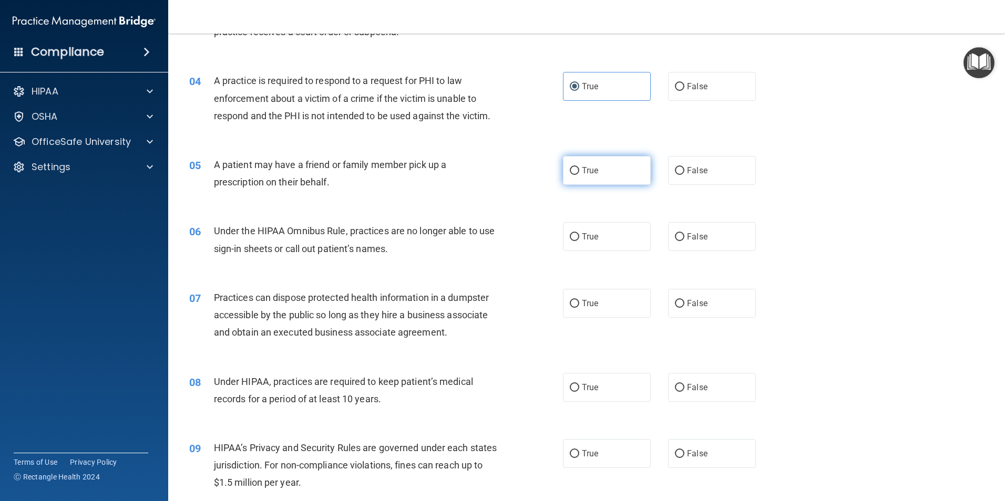
click at [582, 168] on span "True" at bounding box center [590, 171] width 16 height 10
click at [579, 168] on input "True" at bounding box center [574, 171] width 9 height 8
radio input "true"
click at [687, 241] on span "False" at bounding box center [697, 237] width 20 height 10
click at [684, 241] on input "False" at bounding box center [679, 237] width 9 height 8
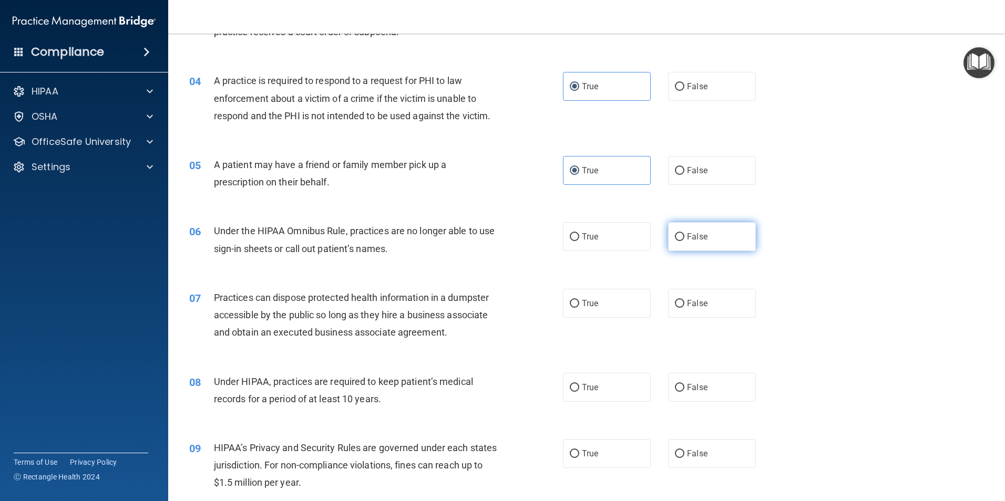
radio input "true"
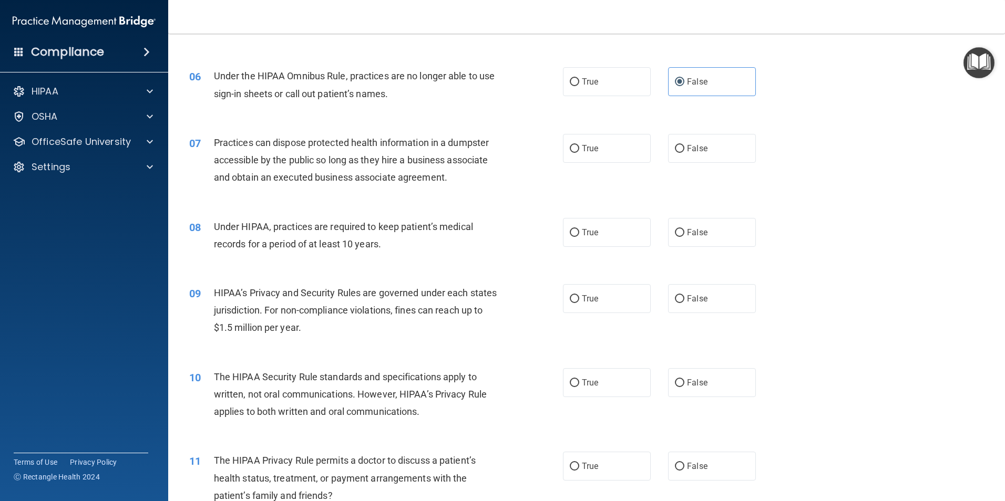
scroll to position [420, 0]
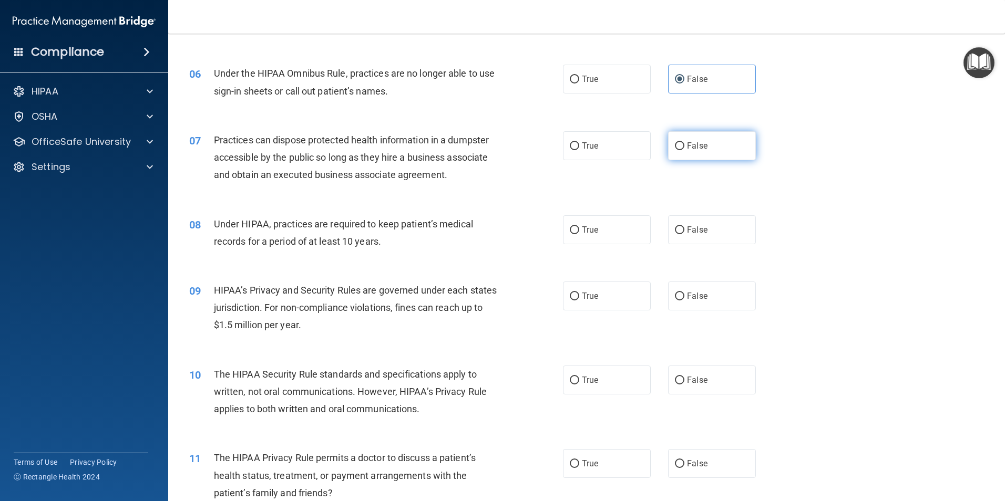
click at [677, 145] on input "False" at bounding box center [679, 146] width 9 height 8
radio input "true"
click at [683, 223] on label "False" at bounding box center [712, 229] width 88 height 29
click at [683, 227] on input "False" at bounding box center [679, 231] width 9 height 8
radio input "true"
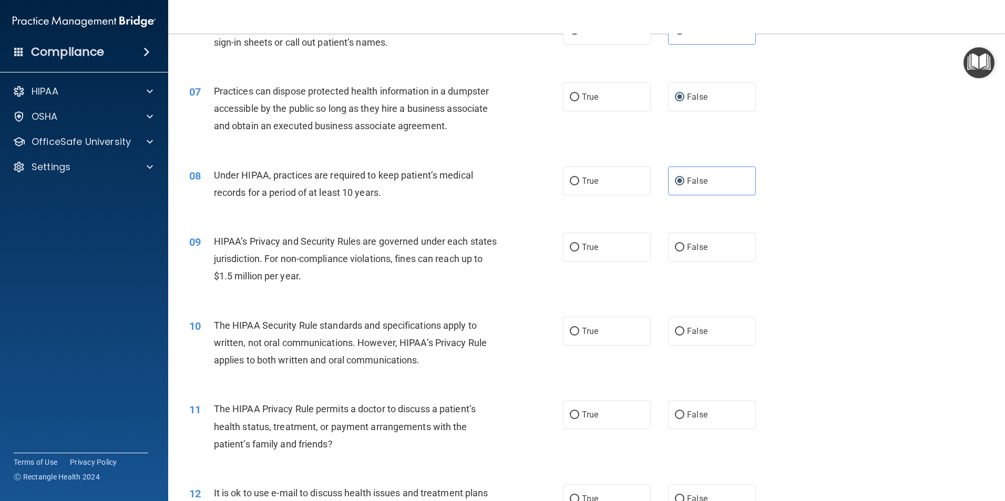
scroll to position [526, 0]
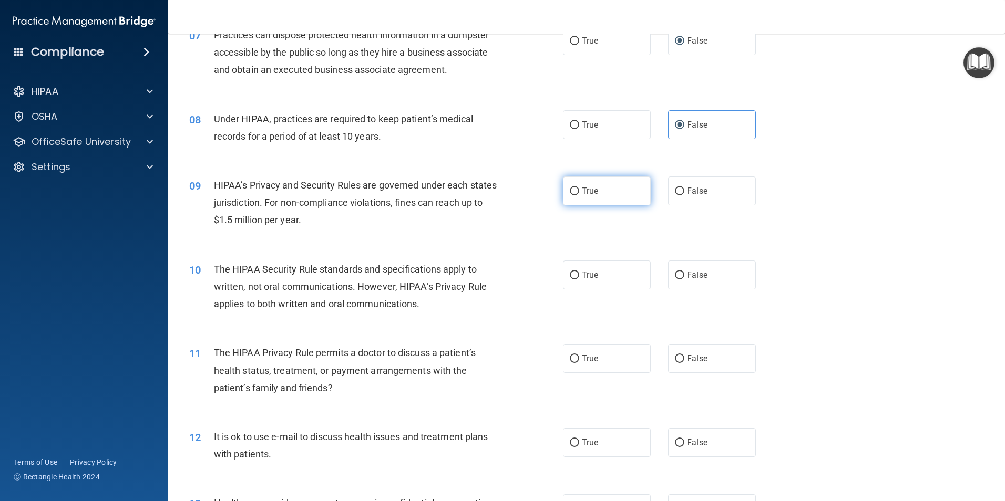
click at [594, 194] on span "True" at bounding box center [590, 191] width 16 height 10
click at [579, 194] on input "True" at bounding box center [574, 192] width 9 height 8
radio input "true"
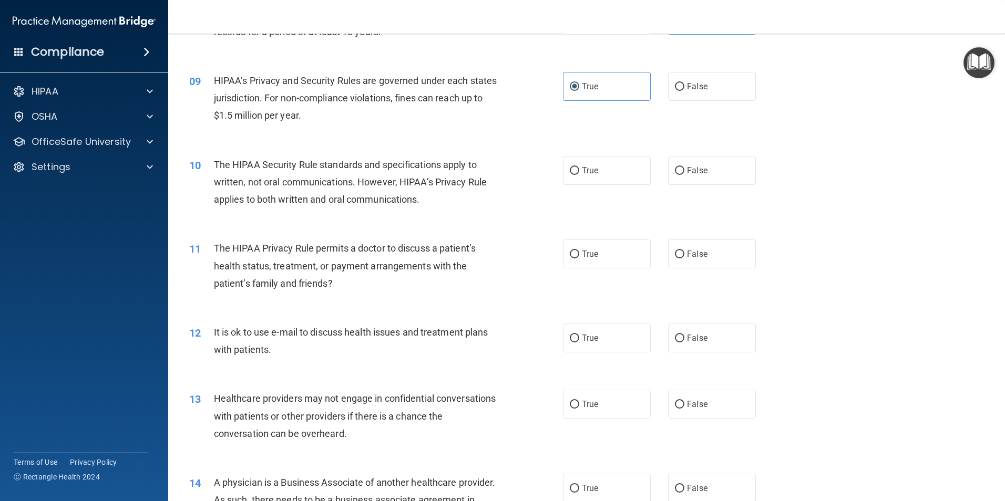
scroll to position [631, 0]
click at [712, 85] on label "False" at bounding box center [712, 85] width 88 height 29
click at [684, 85] on input "False" at bounding box center [679, 87] width 9 height 8
radio input "true"
radio input "false"
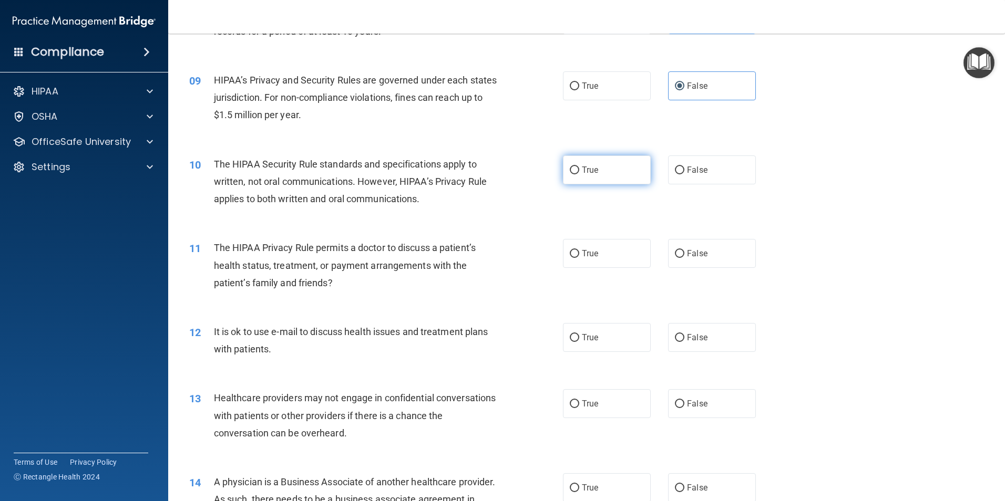
click at [623, 176] on label "True" at bounding box center [607, 170] width 88 height 29
click at [579, 174] on input "True" at bounding box center [574, 171] width 9 height 8
radio input "true"
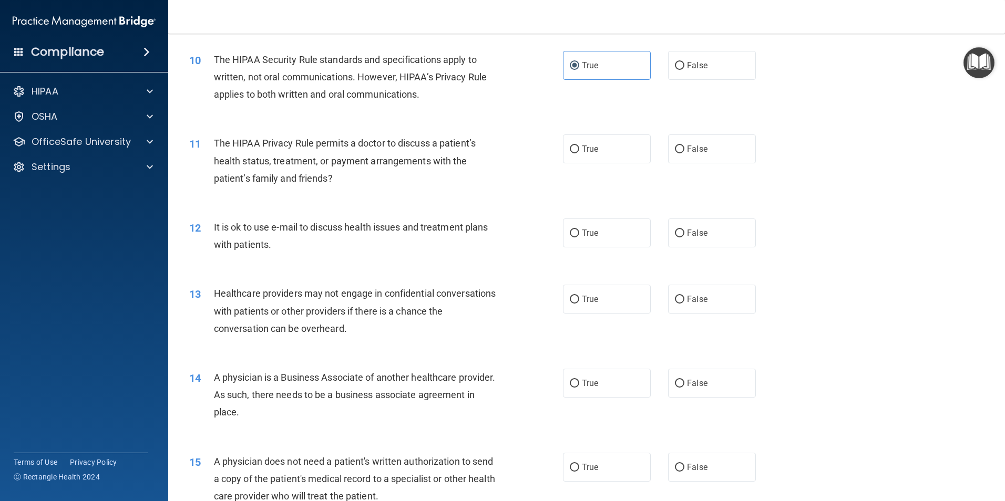
scroll to position [736, 0]
click at [585, 161] on label "True" at bounding box center [607, 148] width 88 height 29
click at [579, 153] on input "True" at bounding box center [574, 149] width 9 height 8
radio input "true"
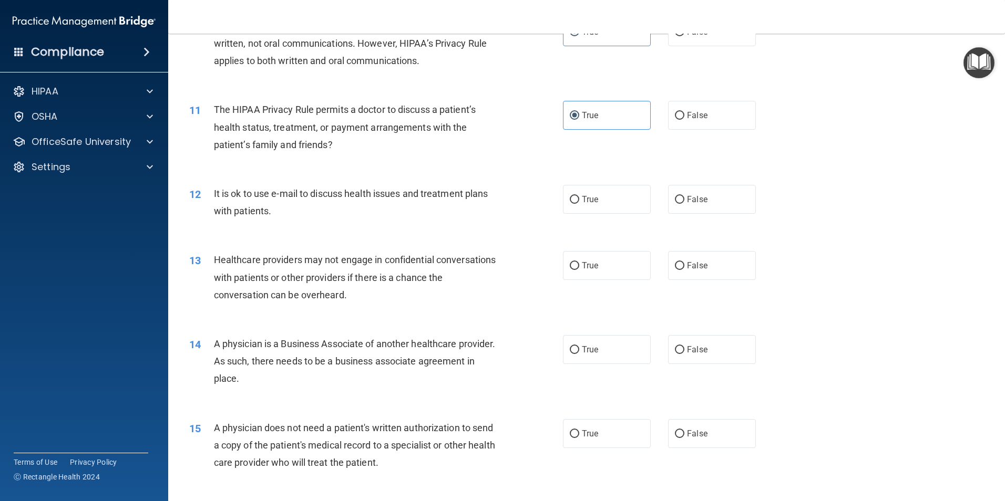
scroll to position [841, 0]
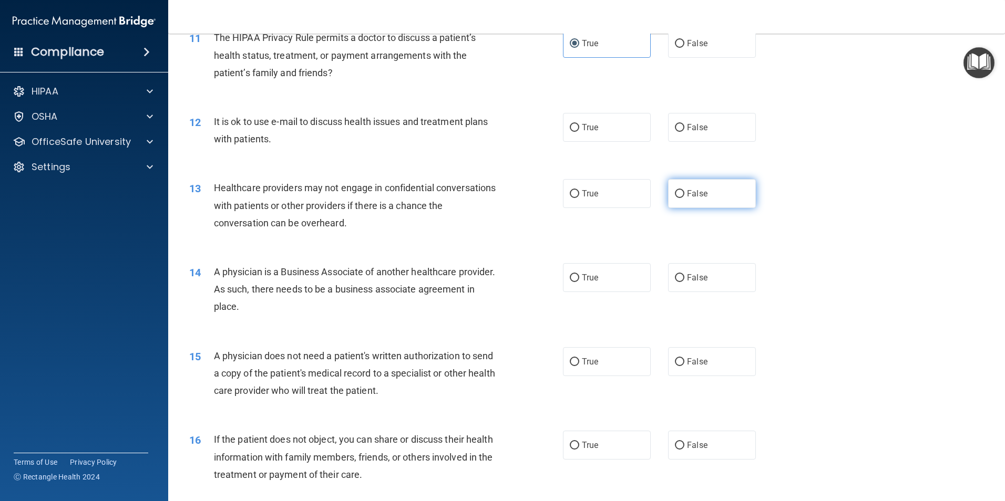
click at [693, 201] on label "False" at bounding box center [712, 193] width 88 height 29
click at [684, 198] on input "False" at bounding box center [679, 194] width 9 height 8
radio input "true"
click at [677, 281] on input "False" at bounding box center [679, 278] width 9 height 8
radio input "true"
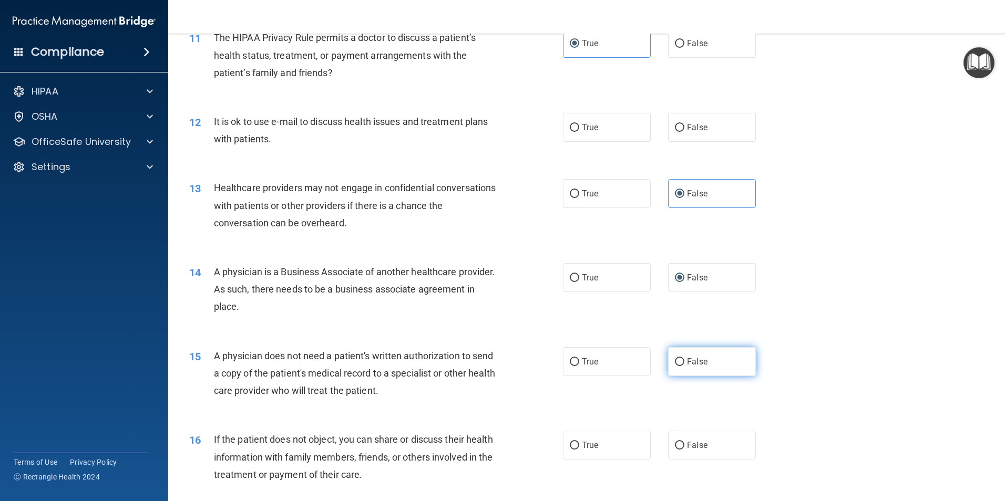
click at [698, 363] on span "False" at bounding box center [697, 362] width 20 height 10
click at [684, 363] on input "False" at bounding box center [679, 362] width 9 height 8
radio input "true"
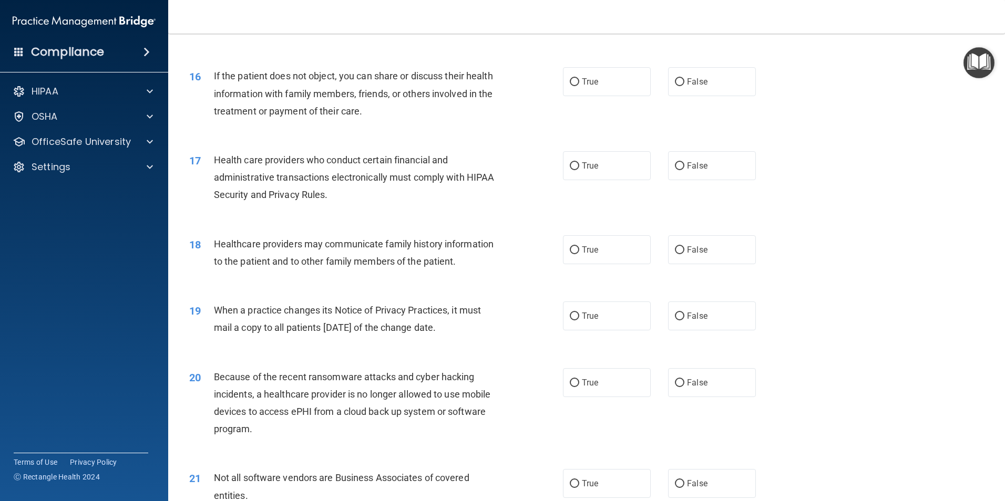
scroll to position [1209, 0]
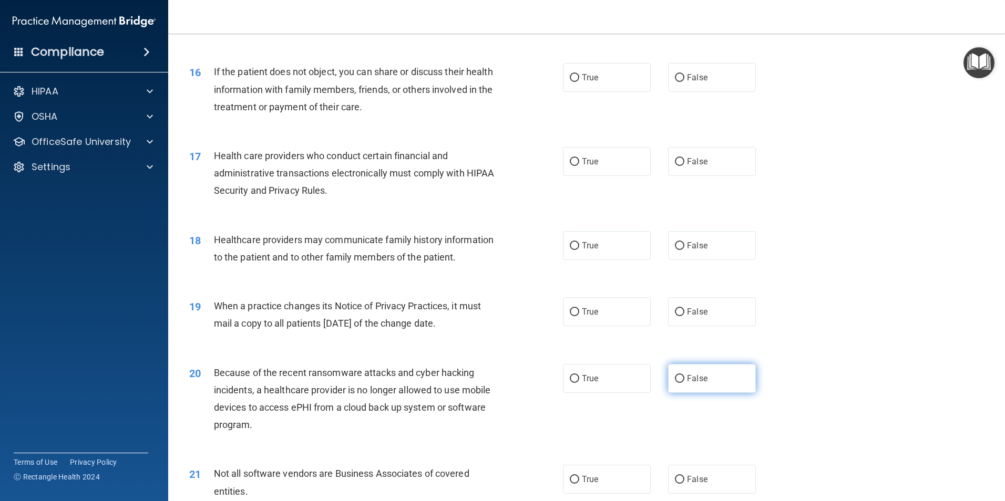
click at [694, 382] on span "False" at bounding box center [697, 379] width 20 height 10
click at [684, 382] on input "False" at bounding box center [679, 379] width 9 height 8
radio input "true"
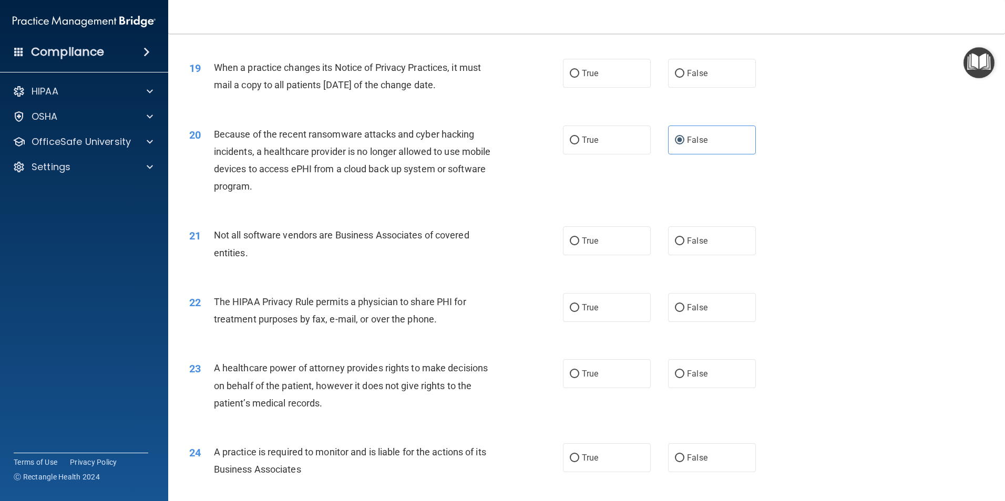
scroll to position [1472, 0]
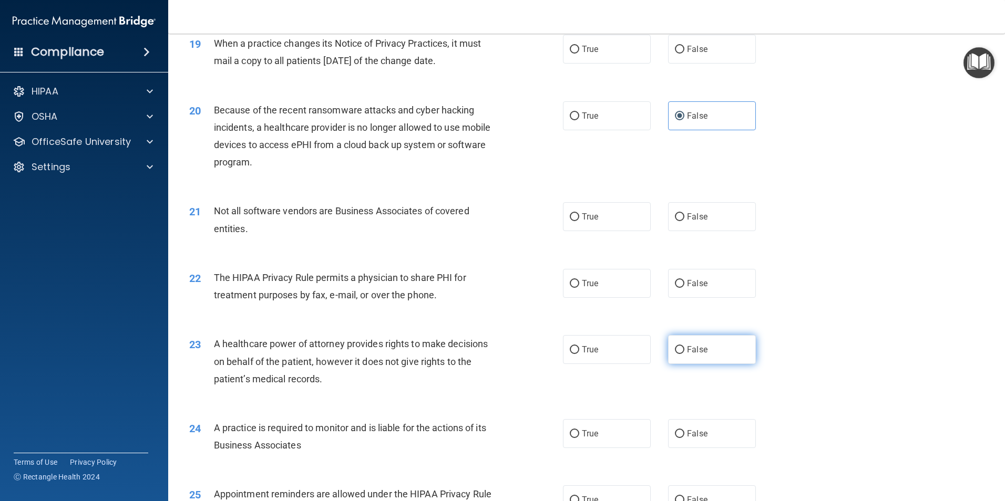
click at [694, 359] on label "False" at bounding box center [712, 349] width 88 height 29
click at [684, 354] on input "False" at bounding box center [679, 350] width 9 height 8
radio input "true"
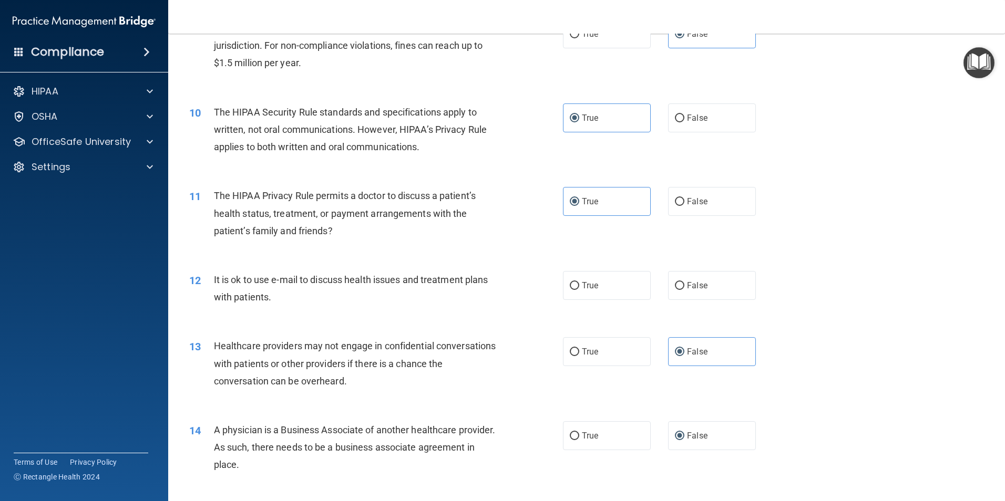
scroll to position [683, 0]
click at [582, 287] on span "True" at bounding box center [590, 285] width 16 height 10
click at [579, 287] on input "True" at bounding box center [574, 286] width 9 height 8
radio input "true"
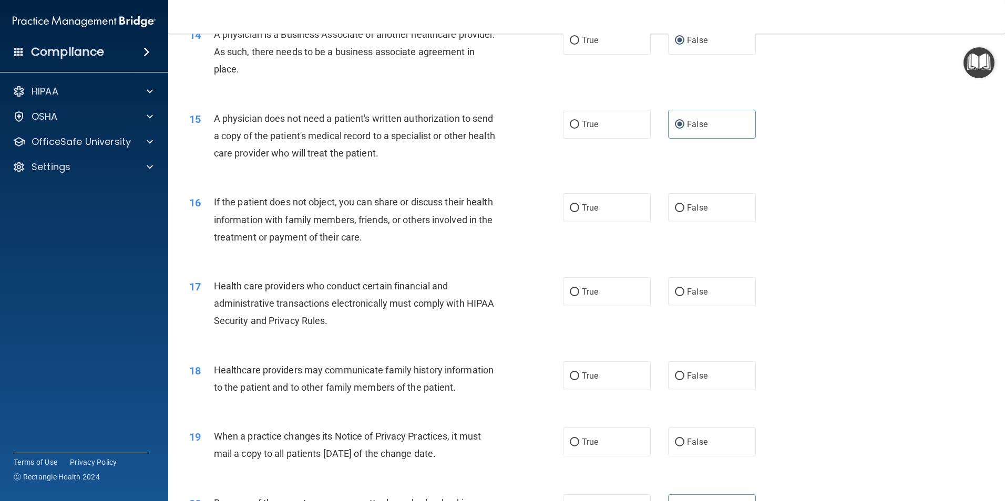
scroll to position [1104, 0]
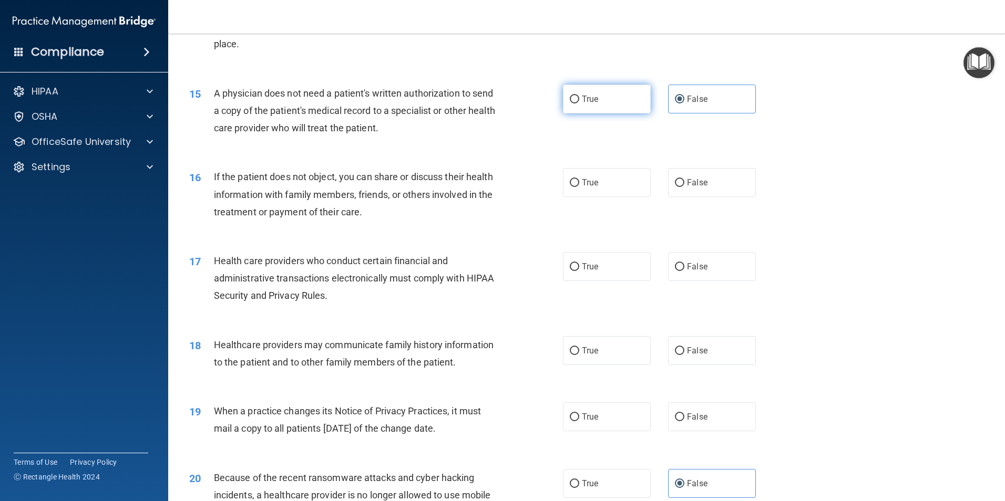
click at [594, 103] on span "True" at bounding box center [590, 99] width 16 height 10
click at [579, 103] on input "True" at bounding box center [574, 100] width 9 height 8
radio input "true"
radio input "false"
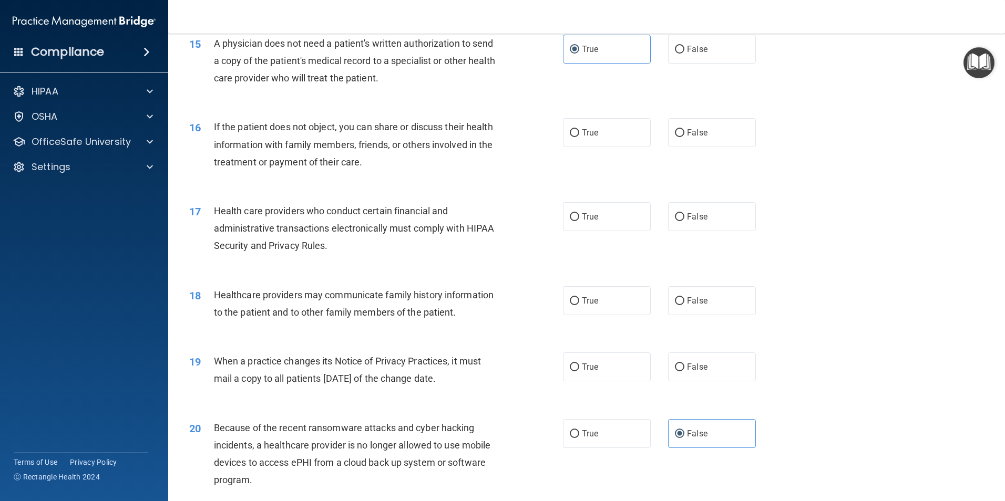
scroll to position [1156, 0]
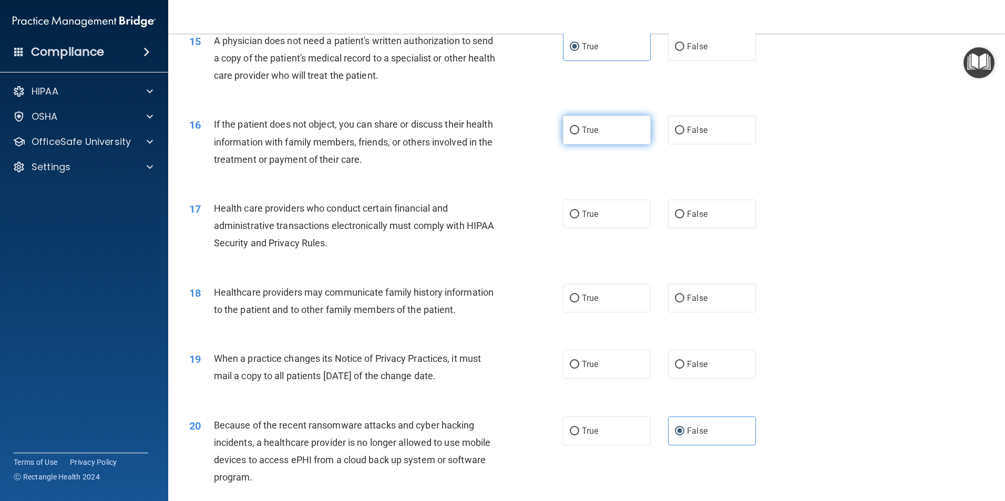
click at [584, 136] on label "True" at bounding box center [607, 130] width 88 height 29
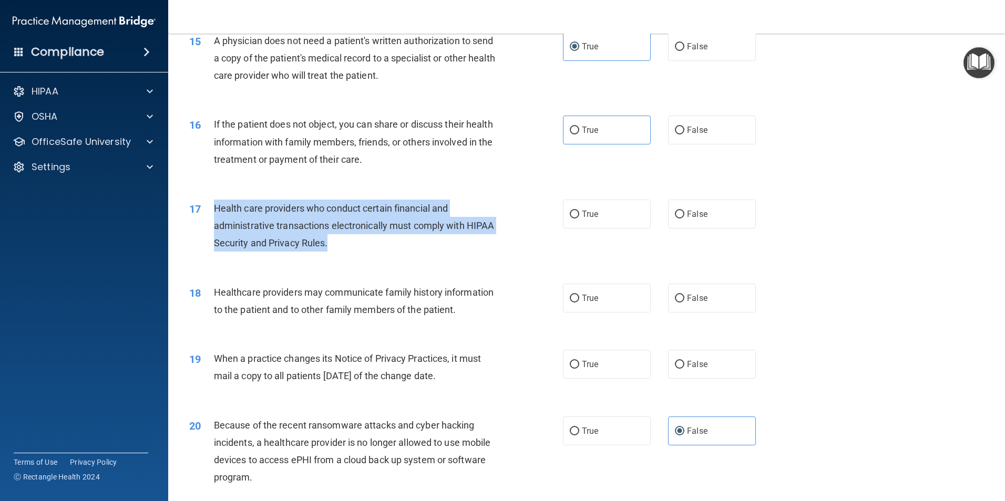
drag, startPoint x: 381, startPoint y: 240, endPoint x: 213, endPoint y: 208, distance: 170.2
click at [214, 208] on div "Health care providers who conduct certain financial and administrative transact…" at bounding box center [360, 226] width 292 height 53
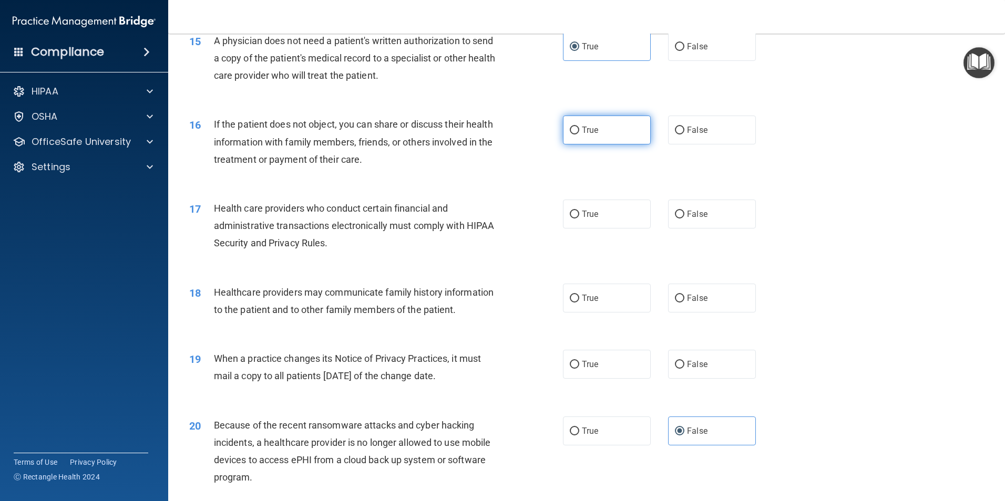
drag, startPoint x: 569, startPoint y: 140, endPoint x: 571, endPoint y: 145, distance: 5.4
click at [569, 140] on label "True" at bounding box center [607, 130] width 88 height 29
click at [570, 135] on input "True" at bounding box center [574, 131] width 9 height 8
radio input "true"
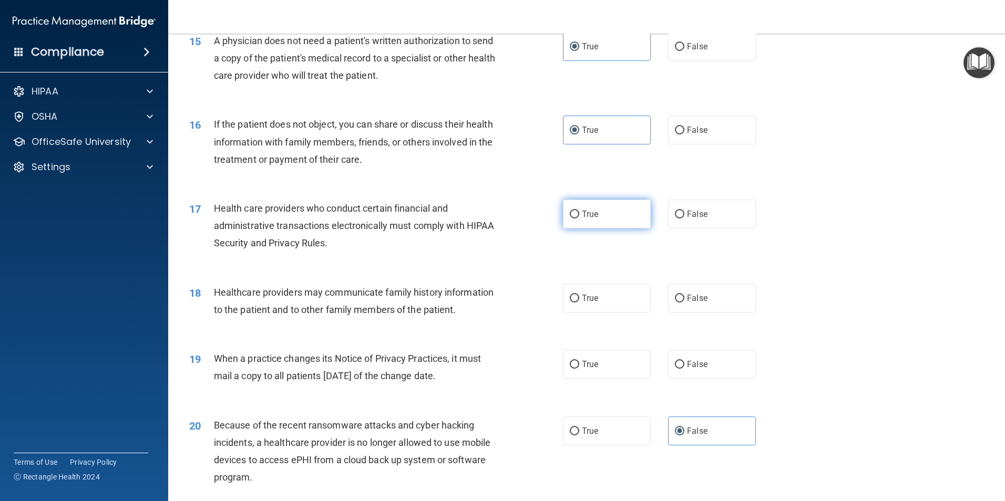
click at [597, 224] on label "True" at bounding box center [607, 214] width 88 height 29
click at [579, 219] on input "True" at bounding box center [574, 215] width 9 height 8
radio input "true"
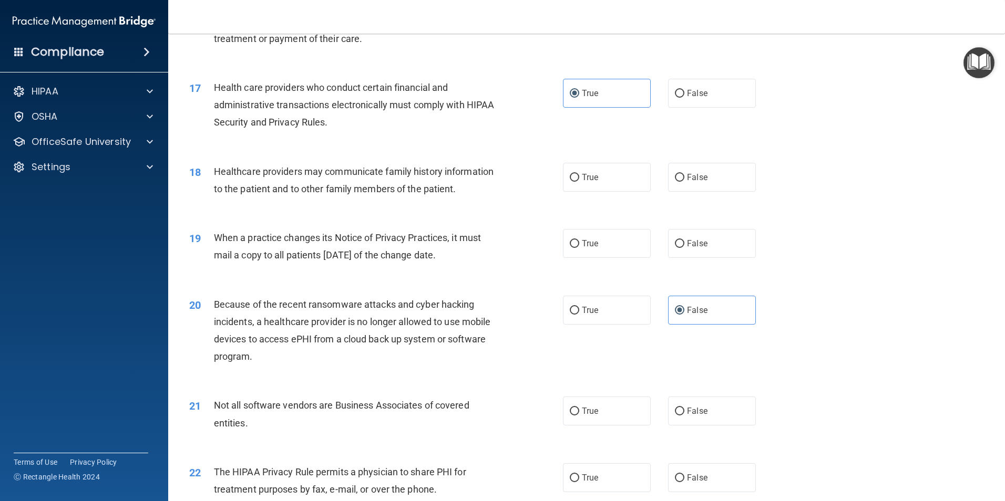
scroll to position [1314, 0]
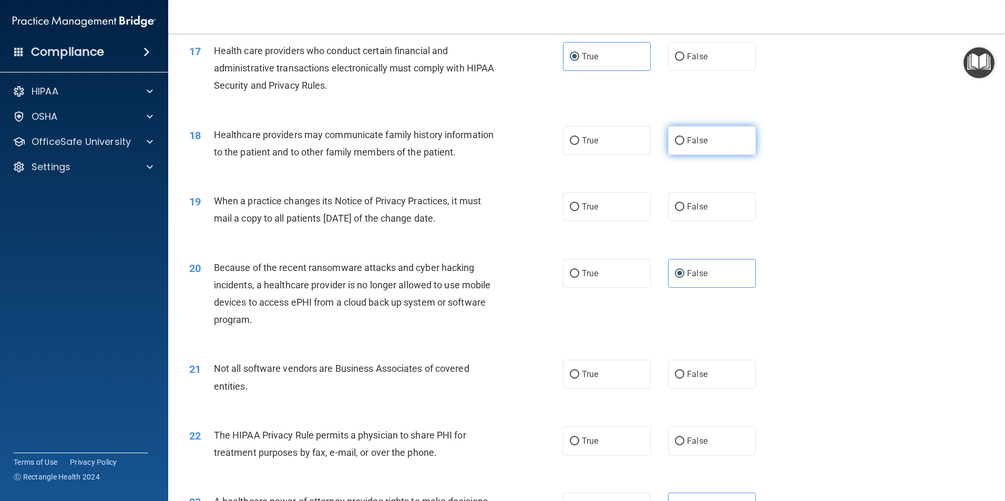
click at [675, 142] on input "False" at bounding box center [679, 141] width 9 height 8
radio input "true"
click at [704, 211] on label "False" at bounding box center [712, 206] width 88 height 29
click at [684, 211] on input "False" at bounding box center [679, 207] width 9 height 8
radio input "true"
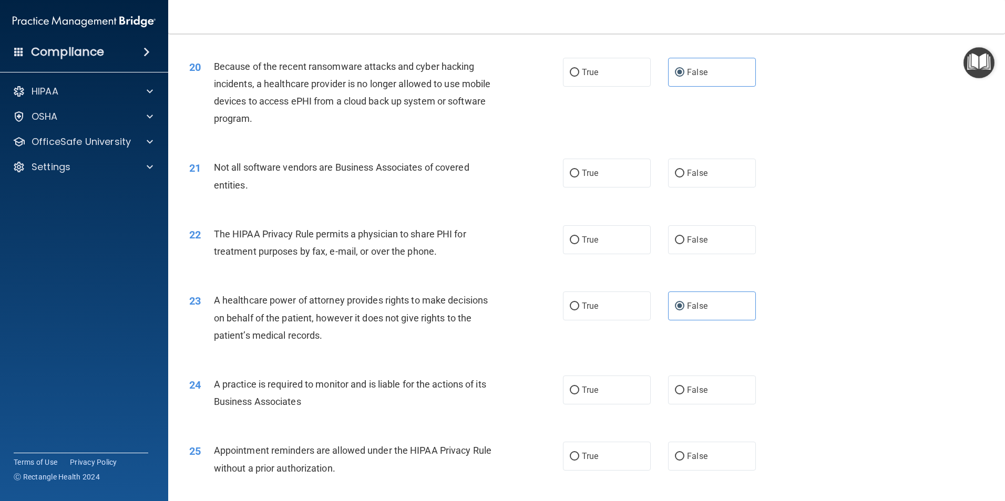
scroll to position [1524, 0]
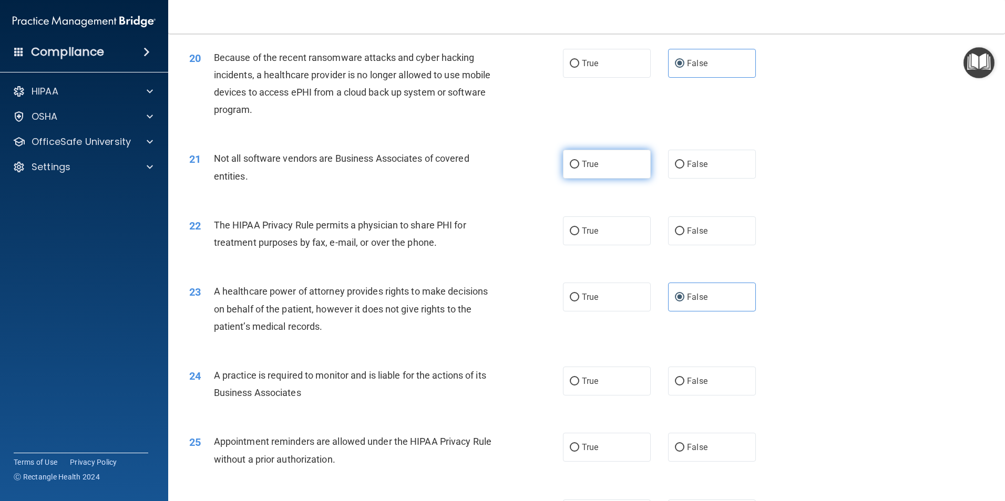
click at [577, 166] on label "True" at bounding box center [607, 164] width 88 height 29
click at [577, 166] on input "True" at bounding box center [574, 165] width 9 height 8
radio input "true"
click at [588, 237] on label "True" at bounding box center [607, 231] width 88 height 29
click at [579, 235] on input "True" at bounding box center [574, 232] width 9 height 8
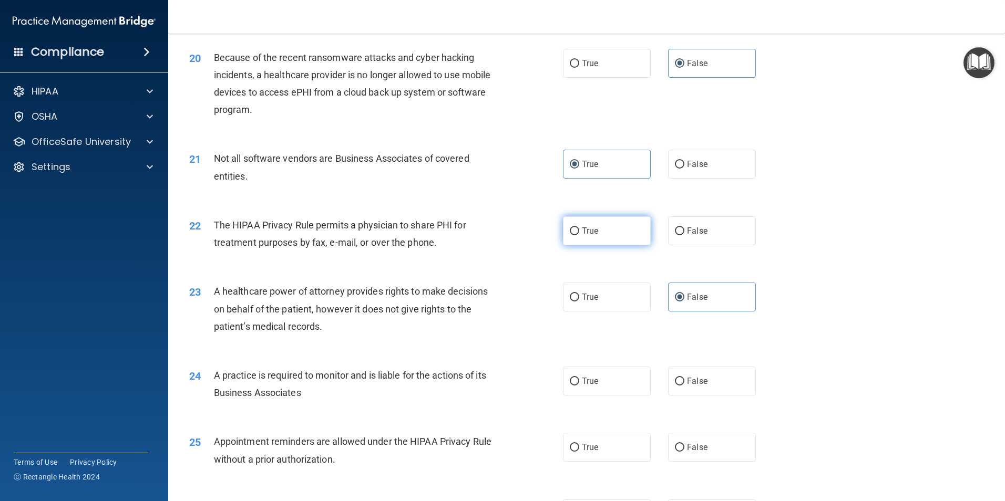
radio input "true"
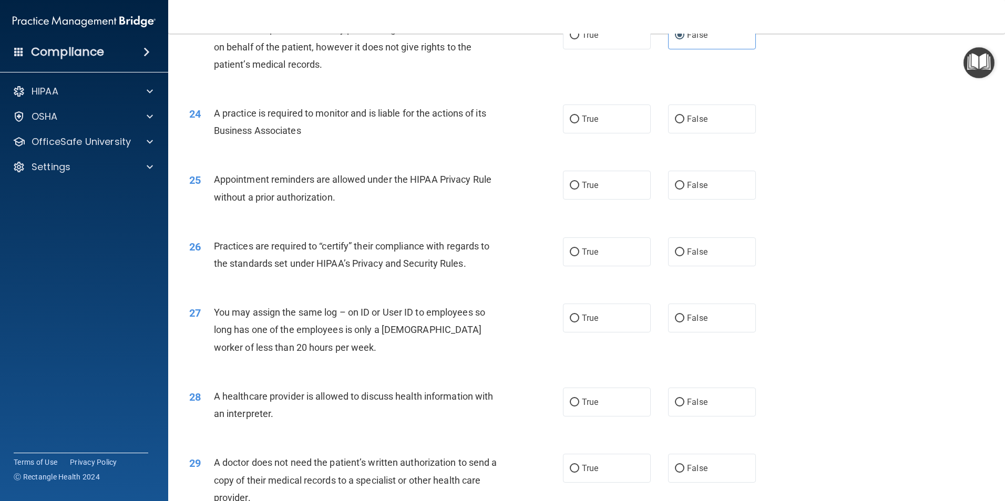
scroll to position [1787, 0]
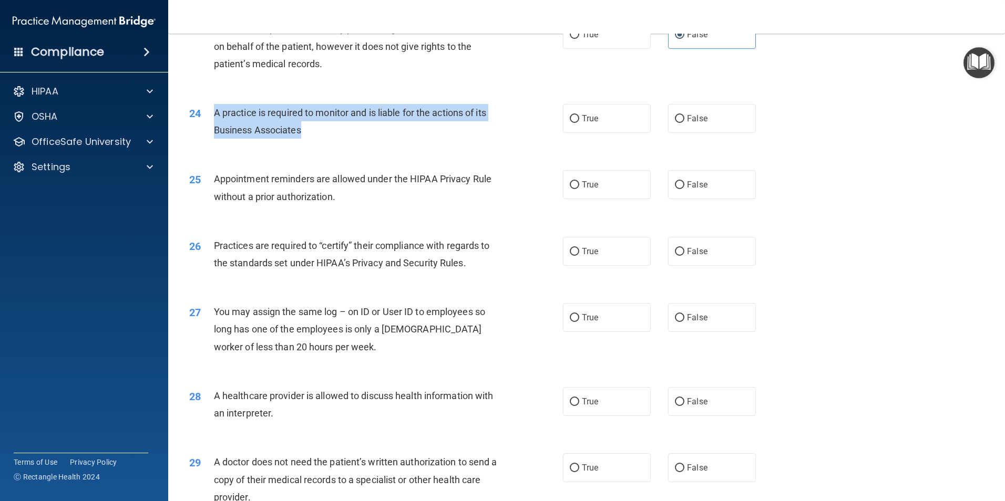
drag, startPoint x: 321, startPoint y: 140, endPoint x: 202, endPoint y: 114, distance: 122.2
click at [202, 114] on div "24 A practice is required to monitor and is liable for the actions of its Busin…" at bounding box center [375, 124] width 405 height 40
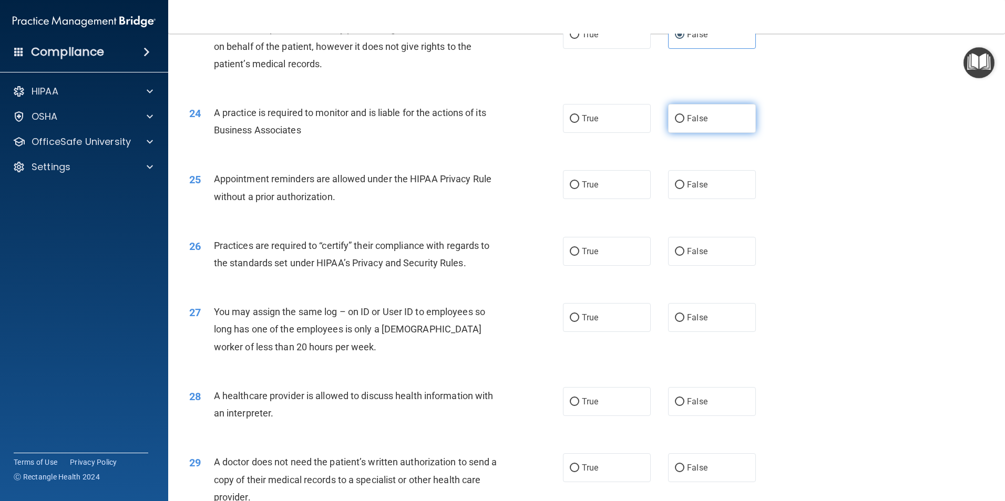
click at [668, 125] on label "False" at bounding box center [712, 118] width 88 height 29
click at [675, 123] on input "False" at bounding box center [679, 119] width 9 height 8
radio input "true"
click at [607, 181] on label "True" at bounding box center [607, 184] width 88 height 29
click at [579, 181] on input "True" at bounding box center [574, 185] width 9 height 8
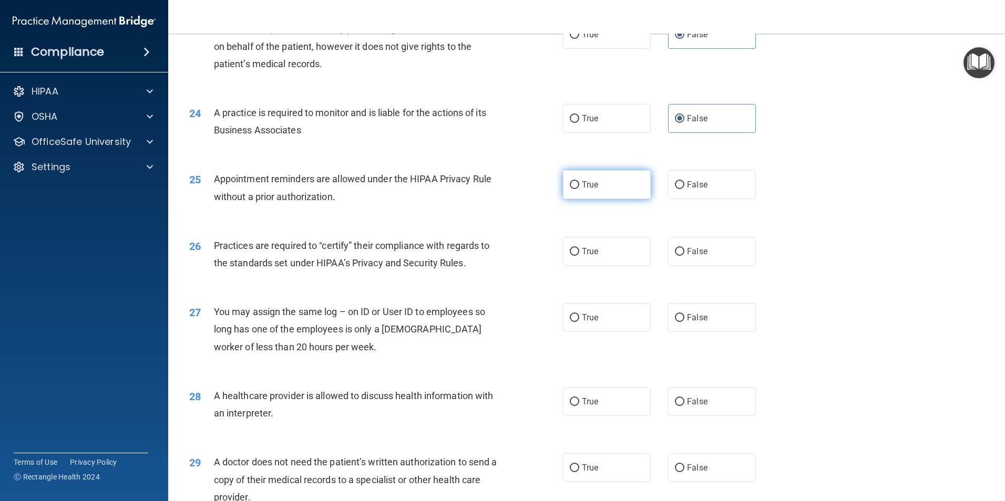
radio input "true"
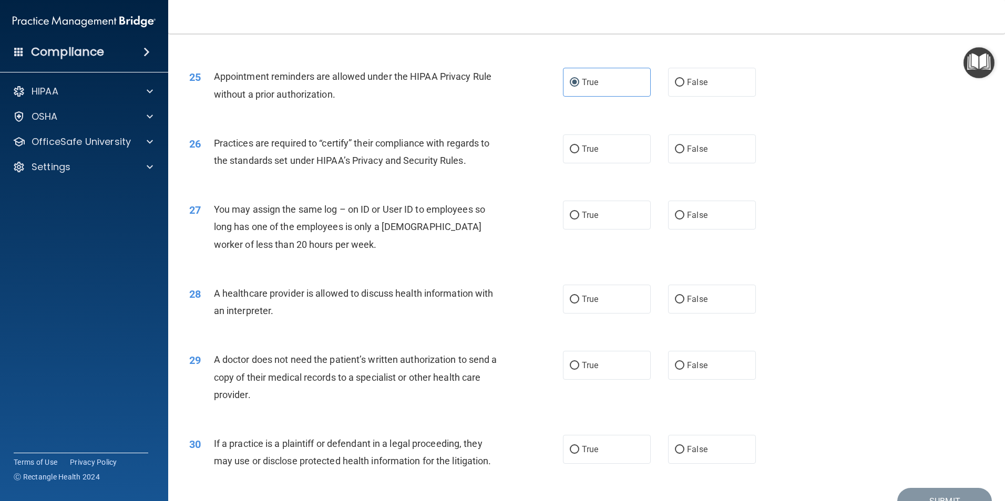
scroll to position [1892, 0]
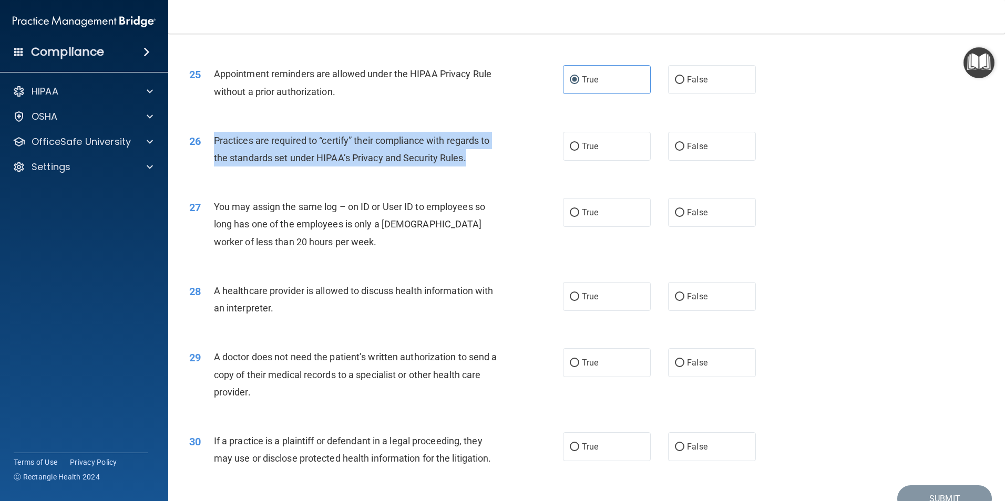
drag, startPoint x: 475, startPoint y: 159, endPoint x: 214, endPoint y: 141, distance: 261.8
click at [214, 141] on div "Practices are required to “certify” their compliance with regards to the standa…" at bounding box center [360, 149] width 292 height 35
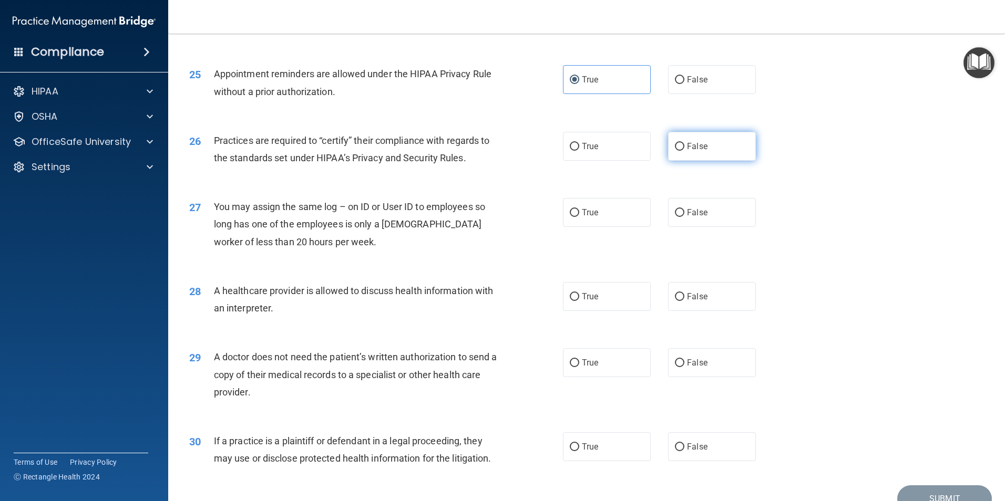
click at [687, 141] on span "False" at bounding box center [697, 146] width 20 height 10
click at [684, 143] on input "False" at bounding box center [679, 147] width 9 height 8
radio input "true"
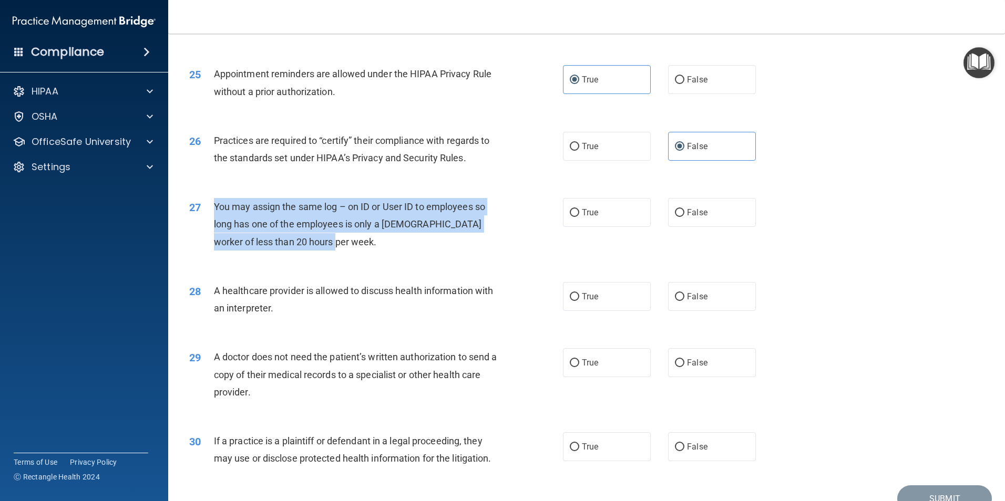
drag, startPoint x: 336, startPoint y: 241, endPoint x: 210, endPoint y: 203, distance: 132.2
click at [210, 203] on div "27 You may assign the same log – on ID or User ID to employees so long has one …" at bounding box center [375, 227] width 405 height 58
click at [675, 212] on input "False" at bounding box center [679, 213] width 9 height 8
radio input "true"
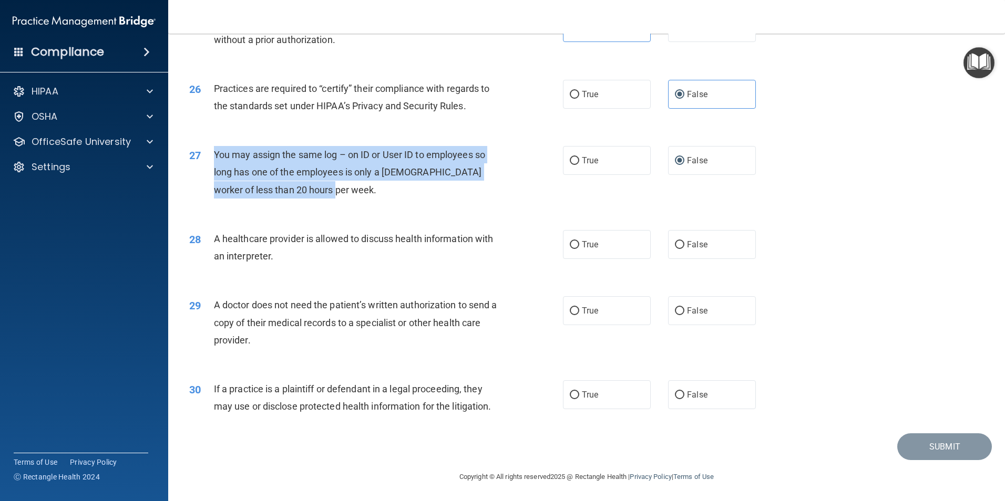
scroll to position [1945, 0]
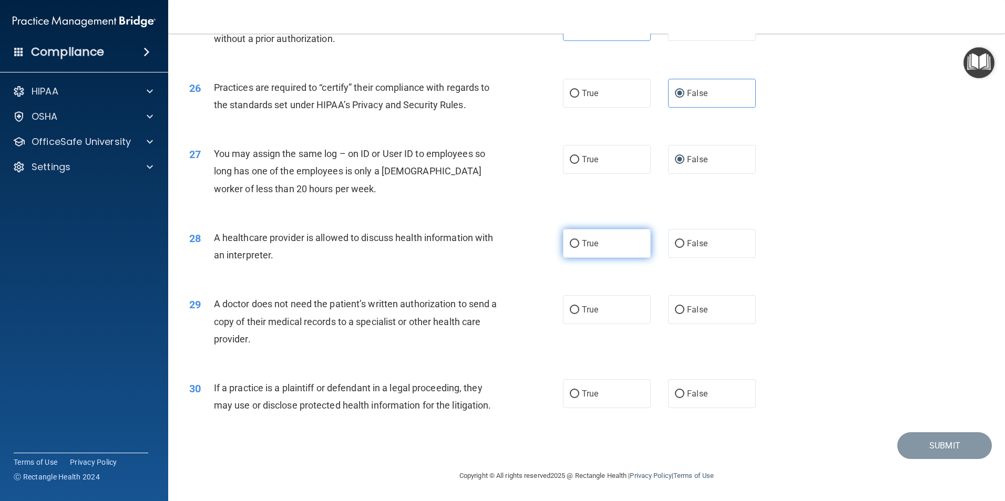
click at [574, 249] on label "True" at bounding box center [607, 243] width 88 height 29
click at [574, 248] on input "True" at bounding box center [574, 244] width 9 height 8
radio input "true"
click at [598, 314] on label "True" at bounding box center [607, 309] width 88 height 29
click at [579, 314] on input "True" at bounding box center [574, 310] width 9 height 8
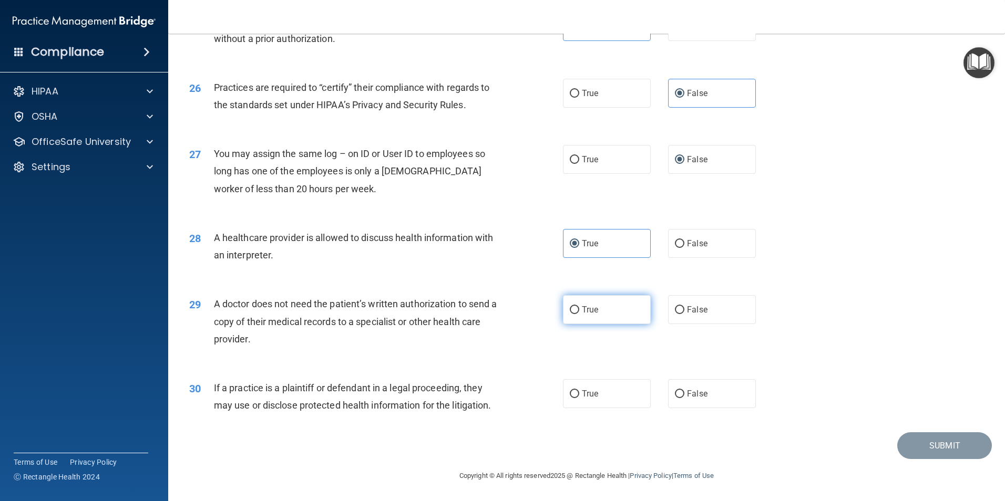
radio input "true"
click at [594, 389] on span "True" at bounding box center [590, 394] width 16 height 10
click at [579, 390] on input "True" at bounding box center [574, 394] width 9 height 8
radio input "true"
click at [944, 454] on button "Submit" at bounding box center [944, 446] width 95 height 27
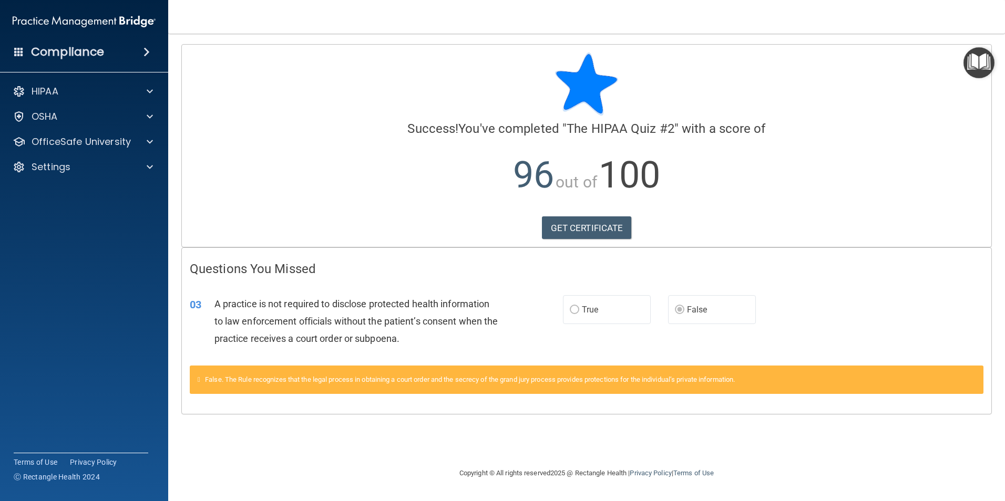
click at [603, 312] on label "True" at bounding box center [607, 309] width 88 height 29
click at [116, 54] on div "Compliance" at bounding box center [84, 51] width 168 height 23
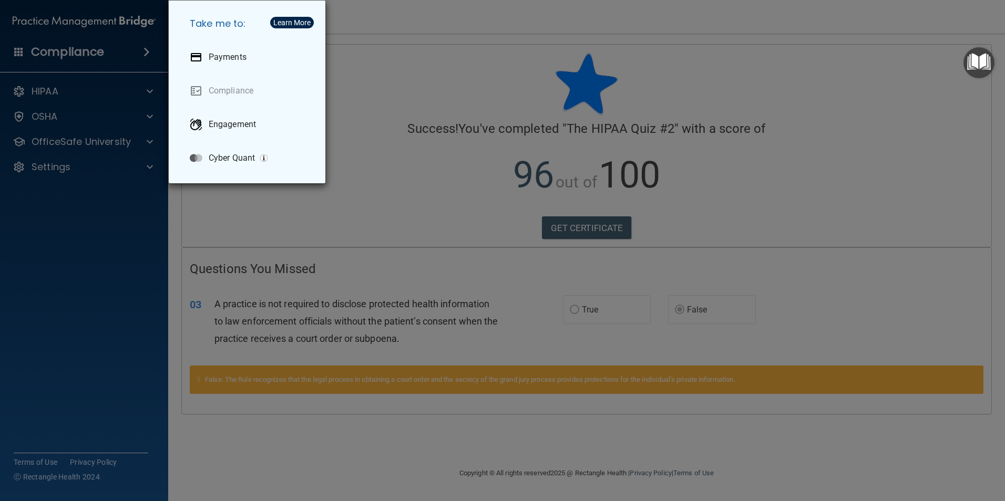
click at [67, 88] on div "Take me to: Payments Compliance Engagement Cyber Quant" at bounding box center [502, 250] width 1005 height 501
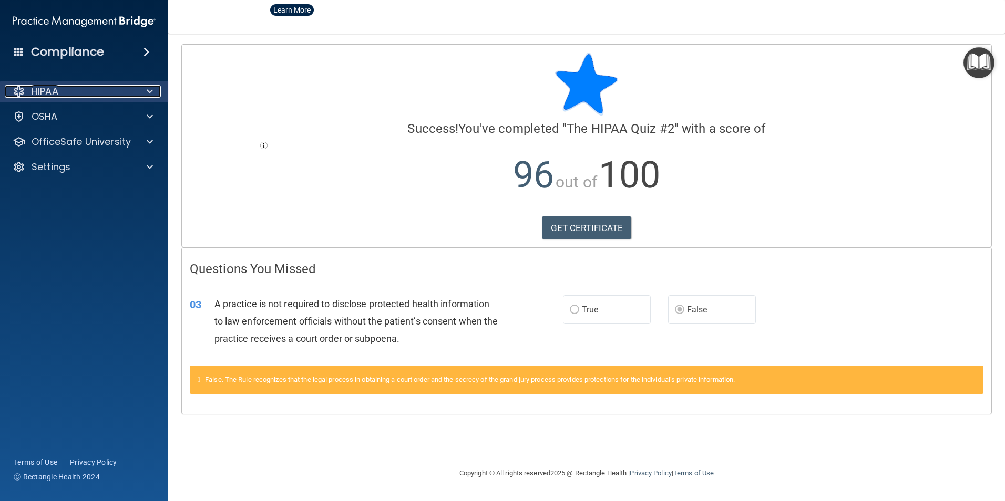
click at [143, 91] on div at bounding box center [148, 91] width 26 height 13
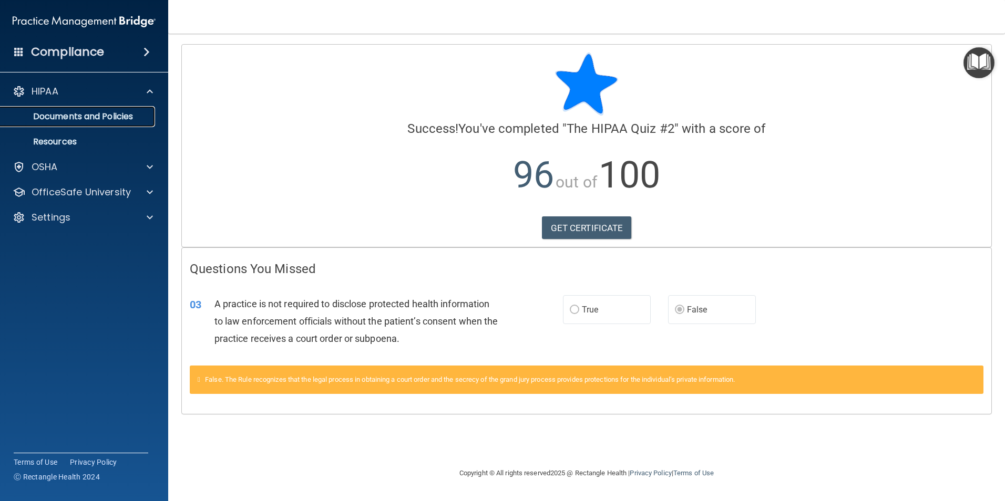
click at [122, 112] on p "Documents and Policies" at bounding box center [78, 116] width 143 height 11
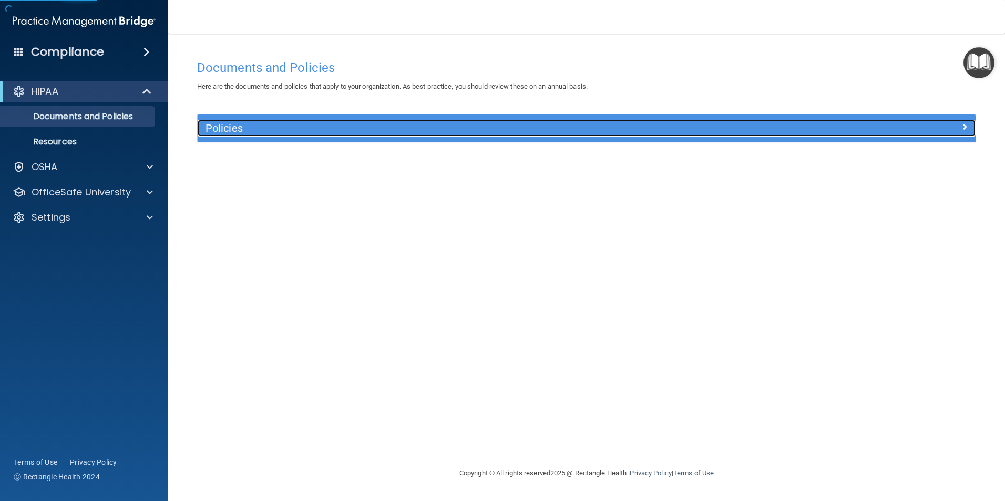
click at [298, 133] on h5 "Policies" at bounding box center [489, 128] width 568 height 12
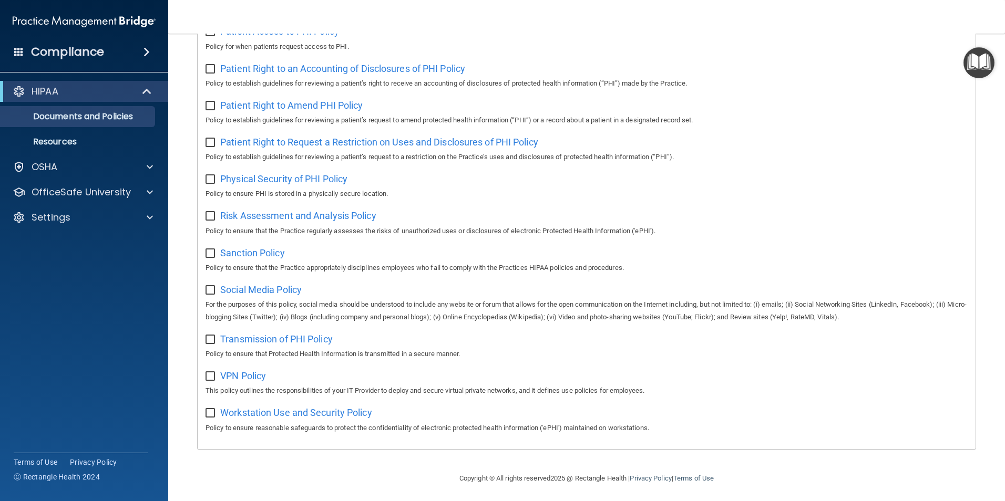
scroll to position [553, 0]
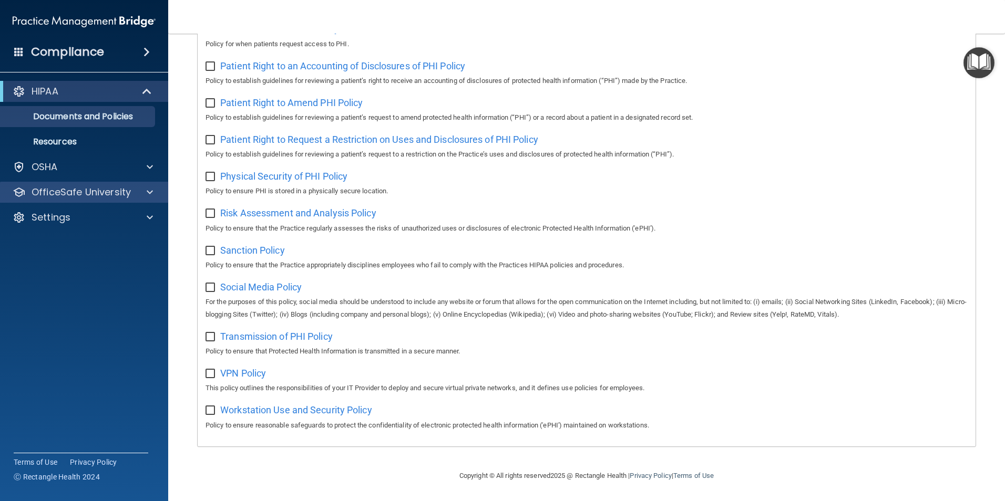
click at [45, 200] on div "OfficeSafe University" at bounding box center [84, 192] width 169 height 21
click at [106, 195] on p "OfficeSafe University" at bounding box center [81, 192] width 99 height 13
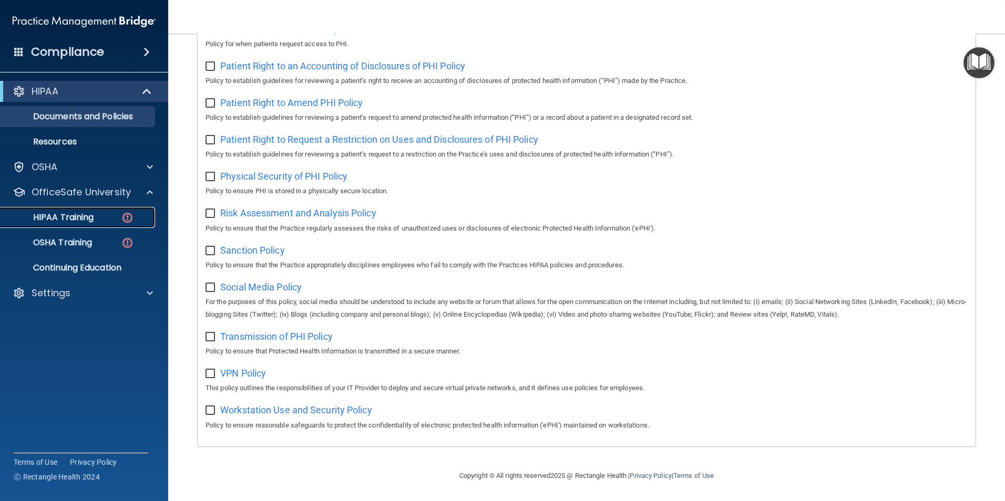
click at [115, 211] on link "HIPAA Training" at bounding box center [72, 217] width 166 height 21
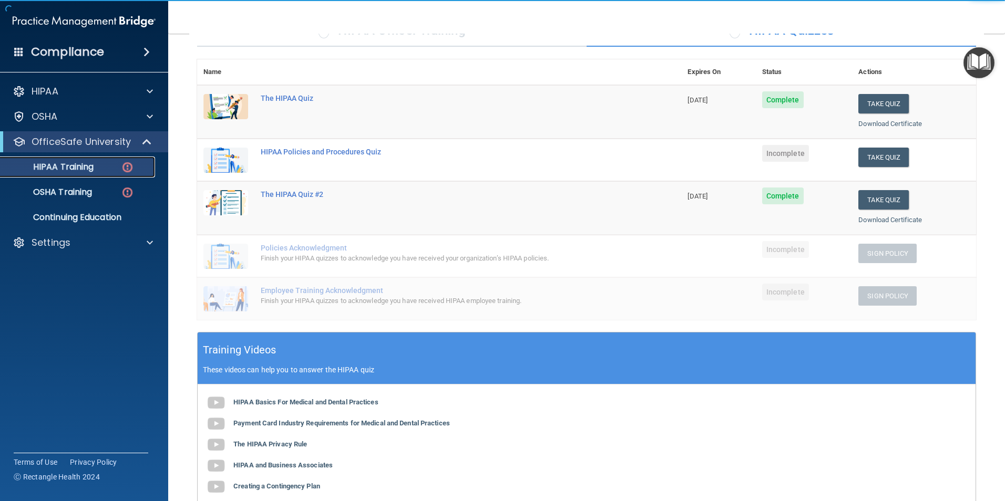
scroll to position [99, 0]
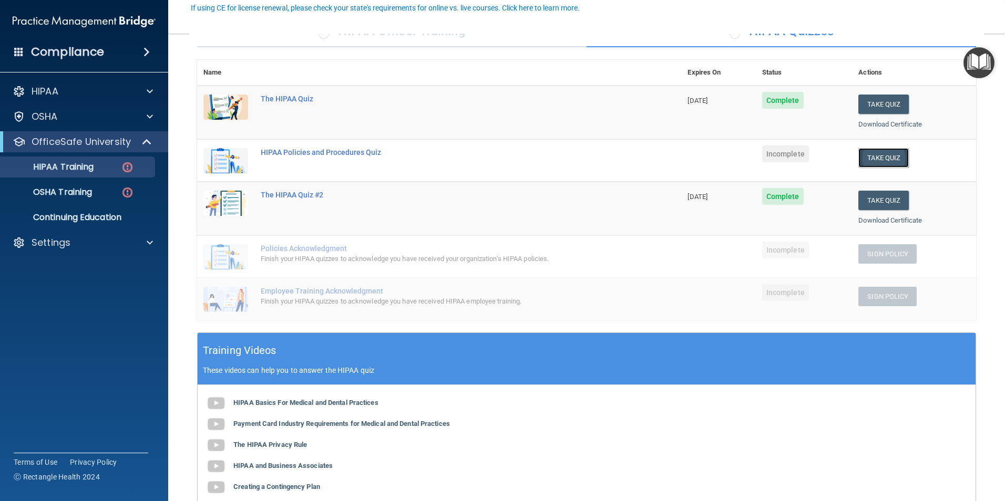
click at [866, 156] on button "Take Quiz" at bounding box center [883, 157] width 50 height 19
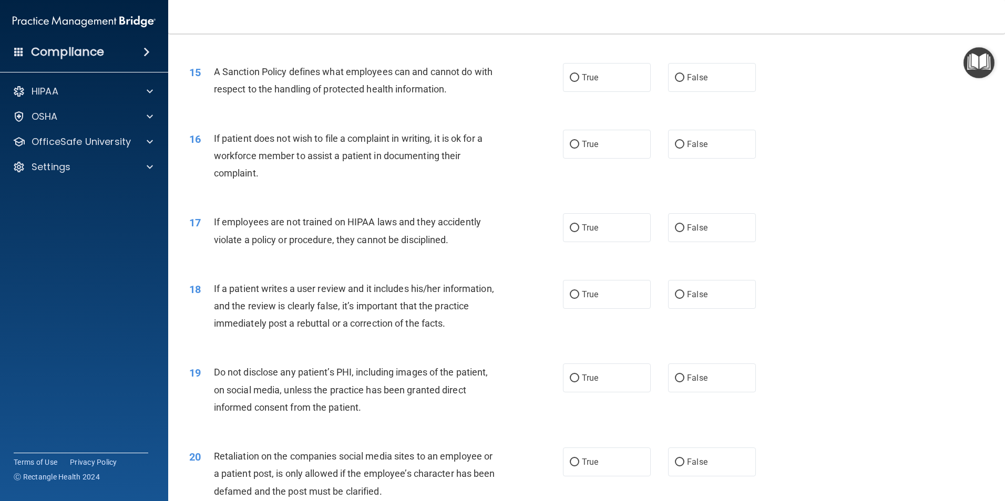
scroll to position [1243, 0]
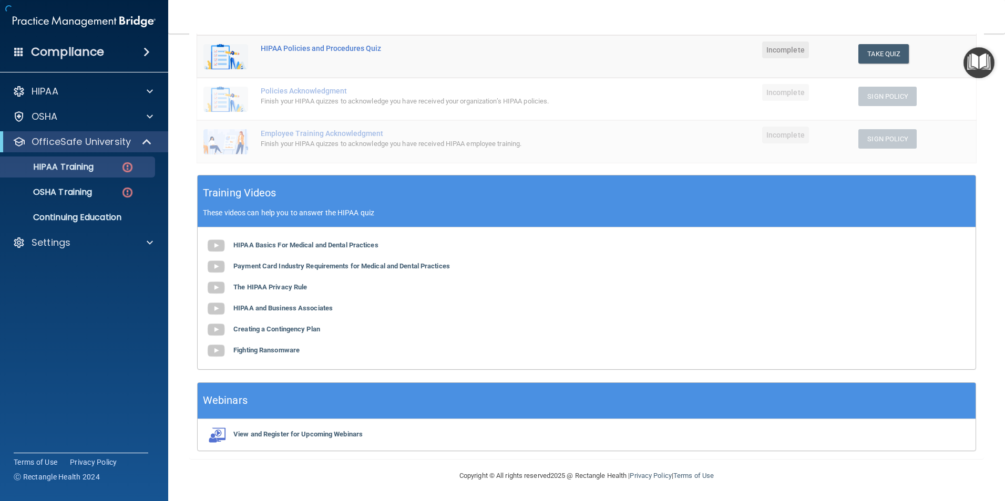
scroll to position [257, 0]
